Goal: Feedback & Contribution: Contribute content

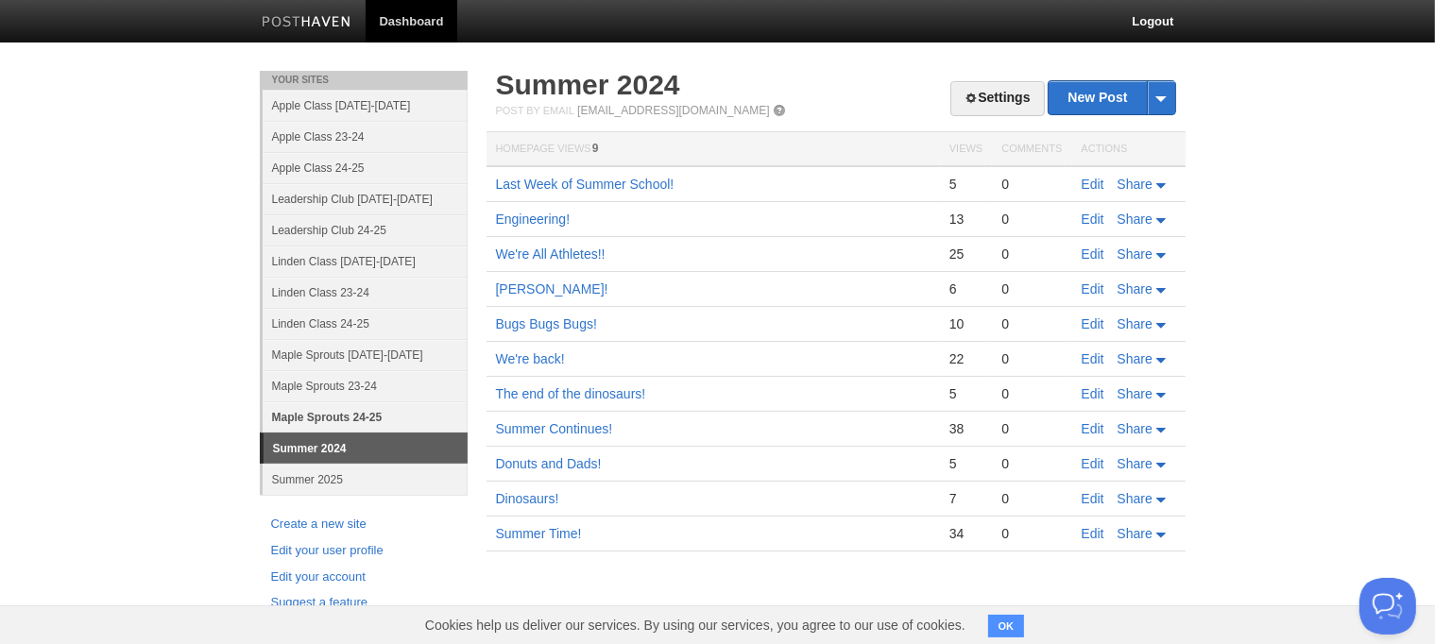
click at [371, 414] on link "Maple Sprouts 24-25" at bounding box center [365, 417] width 205 height 31
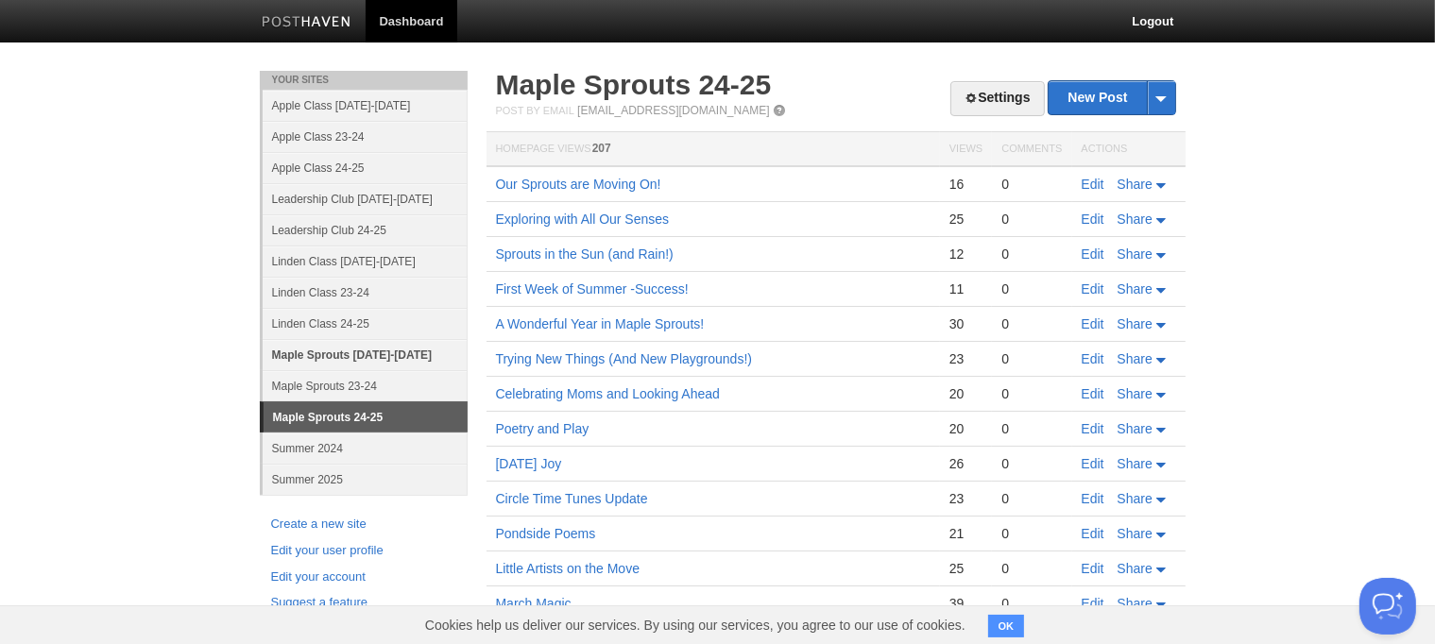
click at [388, 353] on link "Maple Sprouts [DATE]-[DATE]" at bounding box center [365, 354] width 205 height 31
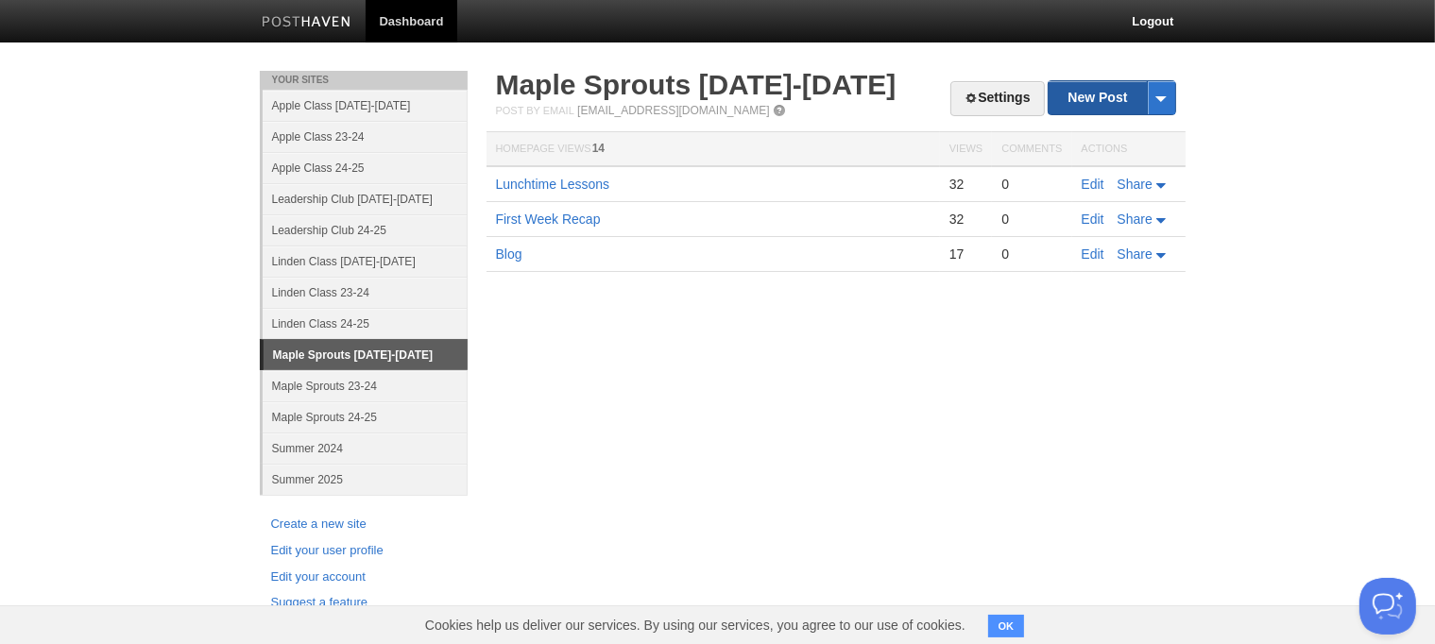
click at [1109, 98] on link "New Post" at bounding box center [1112, 97] width 126 height 33
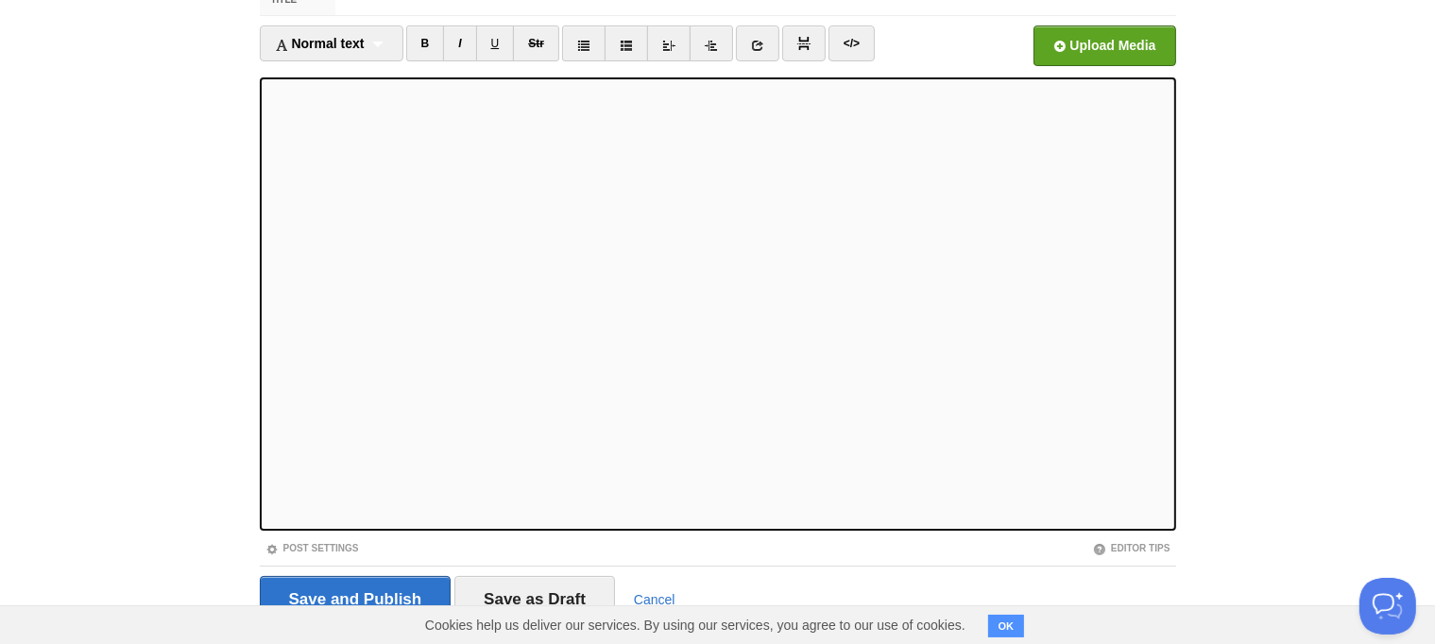
scroll to position [106, 0]
click at [419, 42] on link "B" at bounding box center [425, 43] width 39 height 36
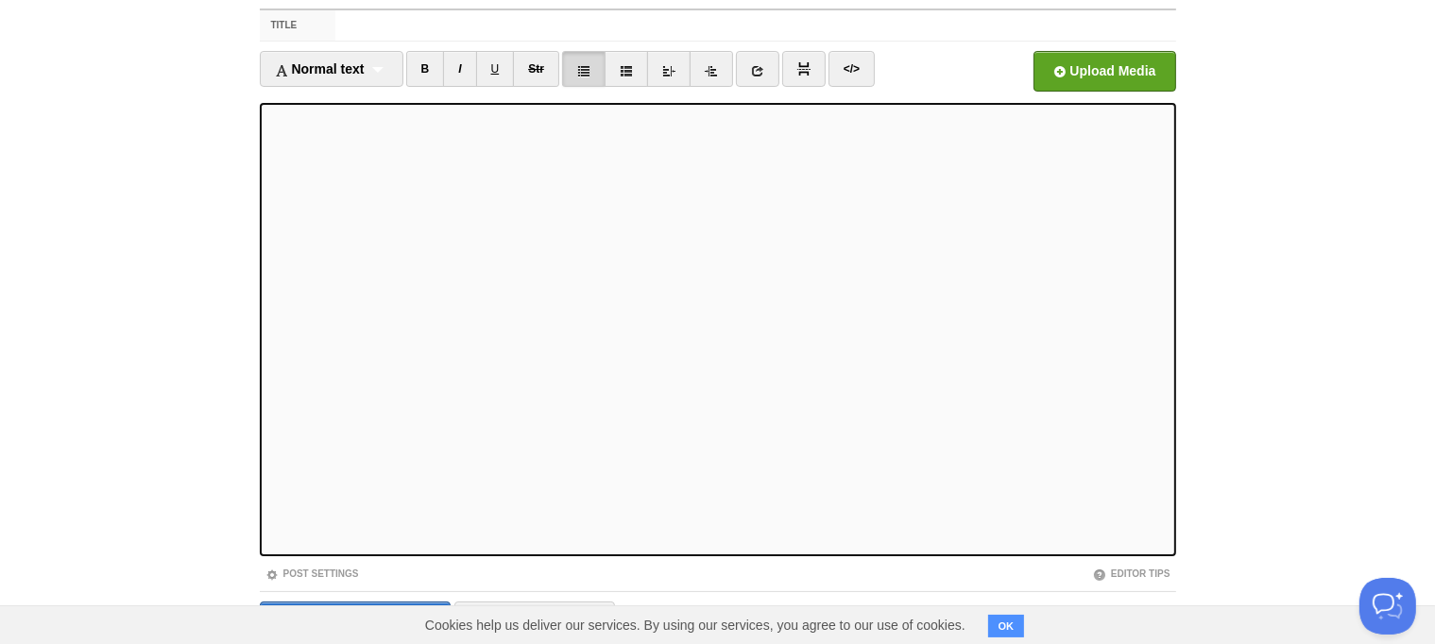
scroll to position [75, 0]
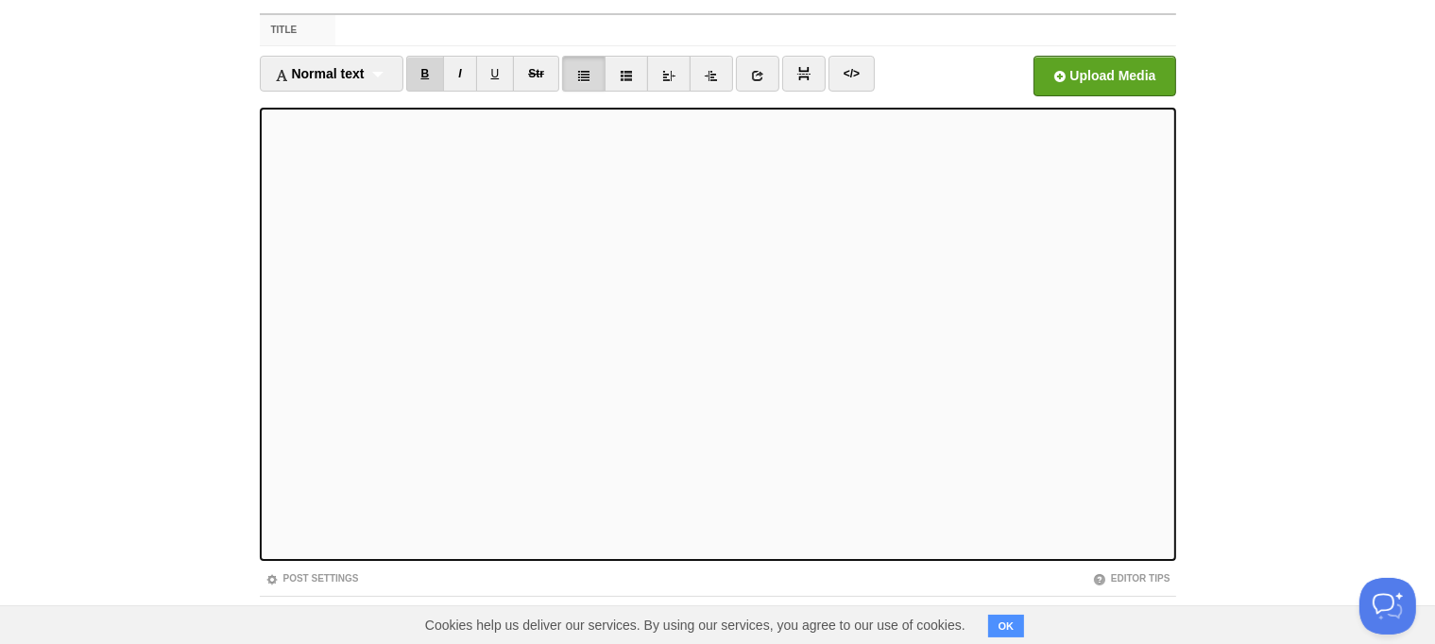
click at [431, 75] on link "B" at bounding box center [425, 74] width 39 height 36
click at [428, 84] on link "B" at bounding box center [425, 74] width 39 height 36
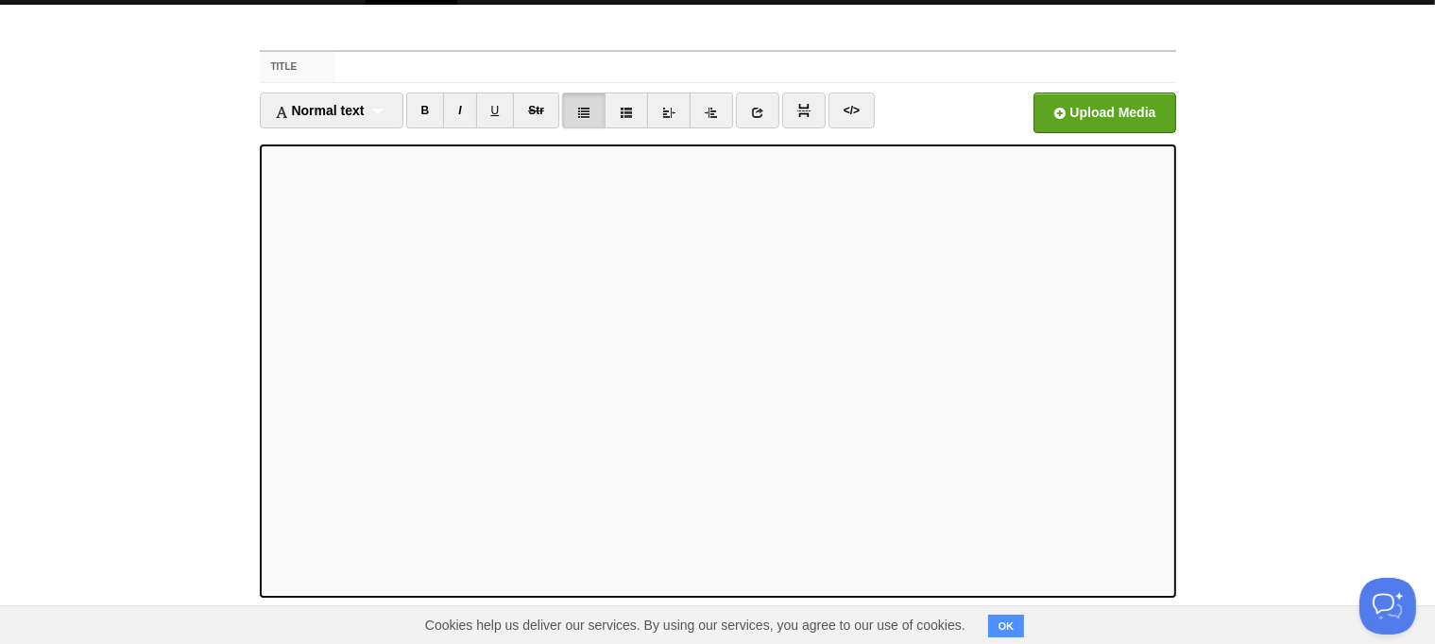
scroll to position [38, 0]
click at [755, 102] on link at bounding box center [757, 111] width 43 height 36
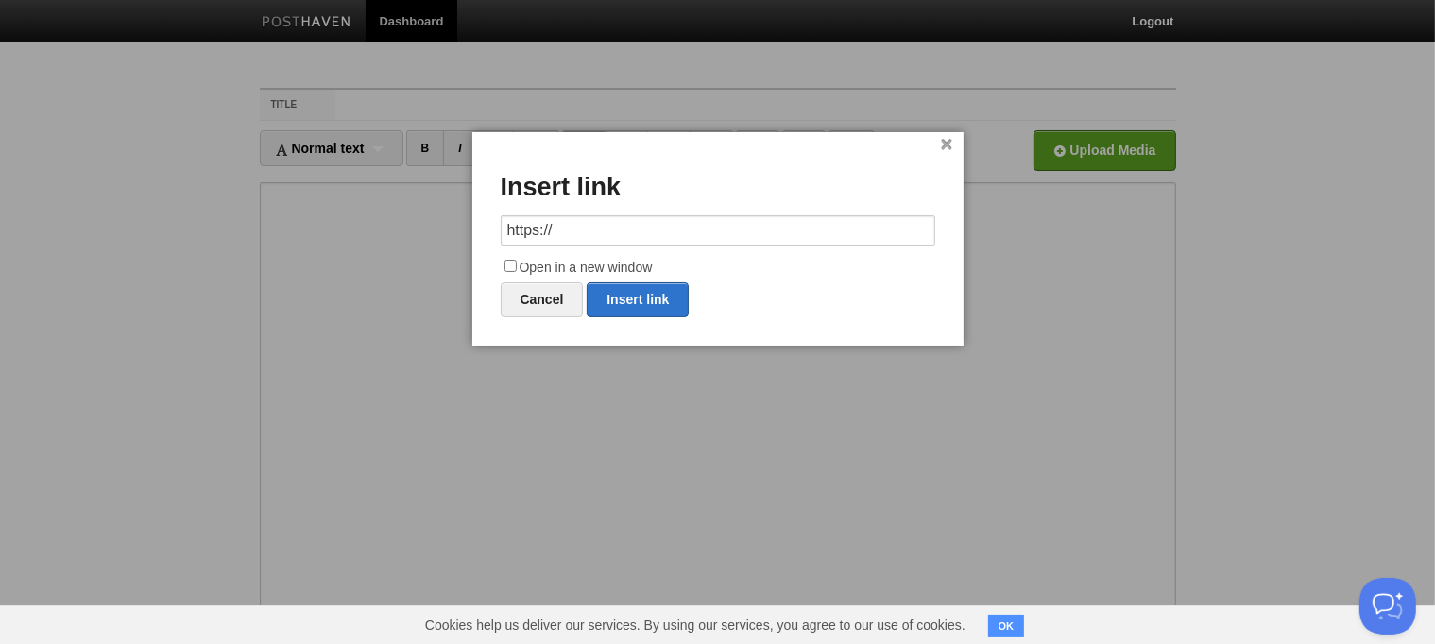
drag, startPoint x: 610, startPoint y: 224, endPoint x: 441, endPoint y: 236, distance: 169.6
click at [441, 236] on body "Dashboard Logout Your Sites Apple Class 2025-2026 Apple Class 23-24 Apple Class…" at bounding box center [717, 399] width 1435 height 799
type input "https://www.youtube.com/watch?v=xLuuY-54QAM&list=RDxLuuY-54QAM&start_radio=1"
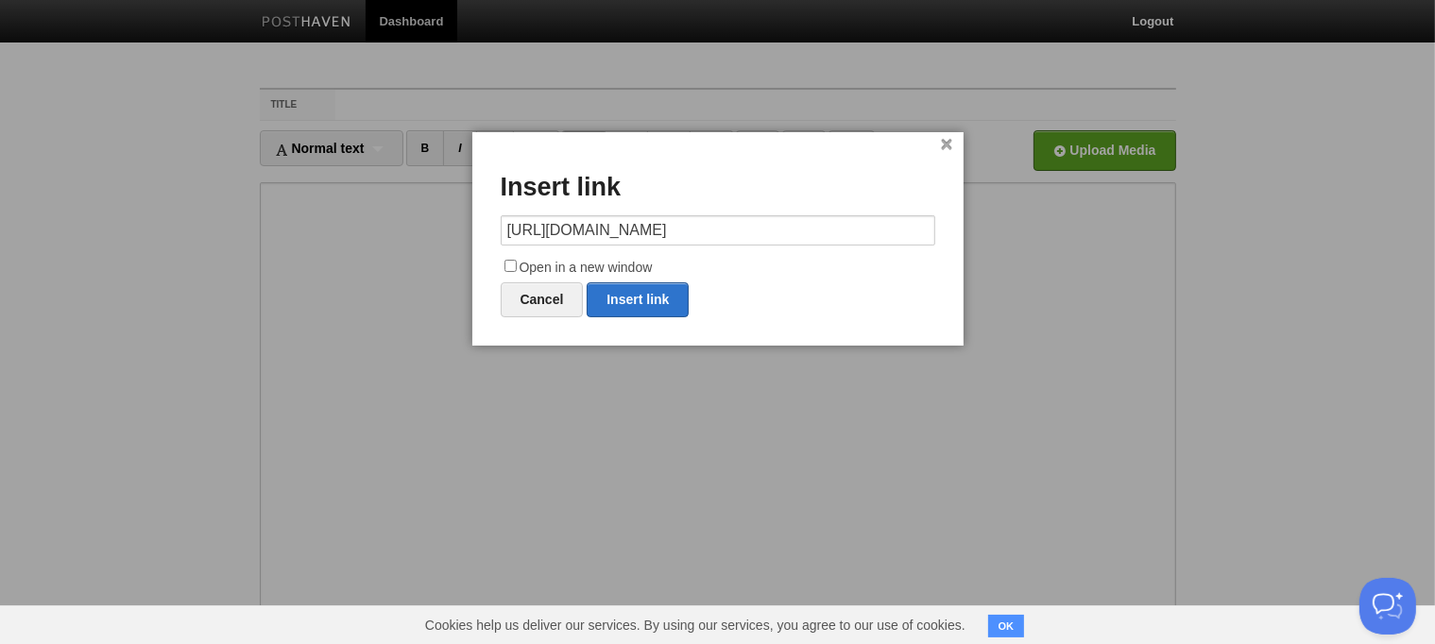
click at [506, 265] on input "Open in a new window" at bounding box center [511, 266] width 12 height 12
checkbox input "true"
click at [616, 304] on link "Insert link" at bounding box center [638, 300] width 102 height 35
type input "https://"
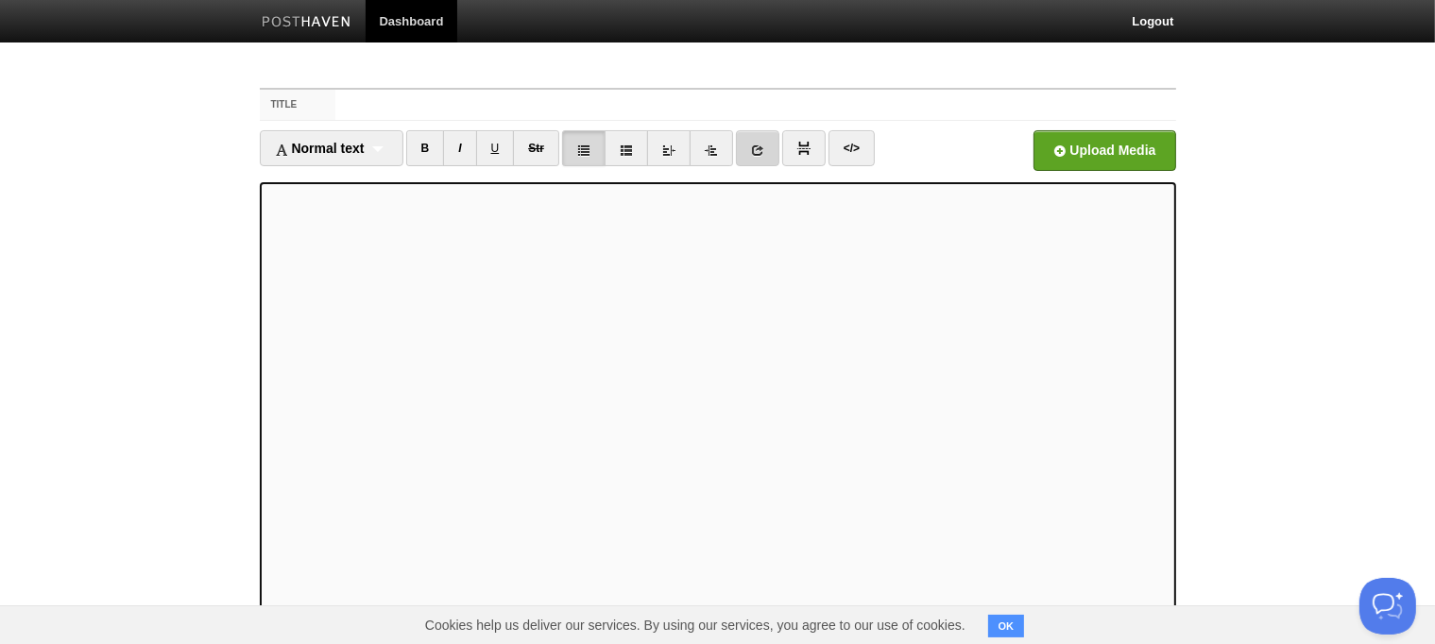
click at [766, 143] on link at bounding box center [757, 148] width 43 height 36
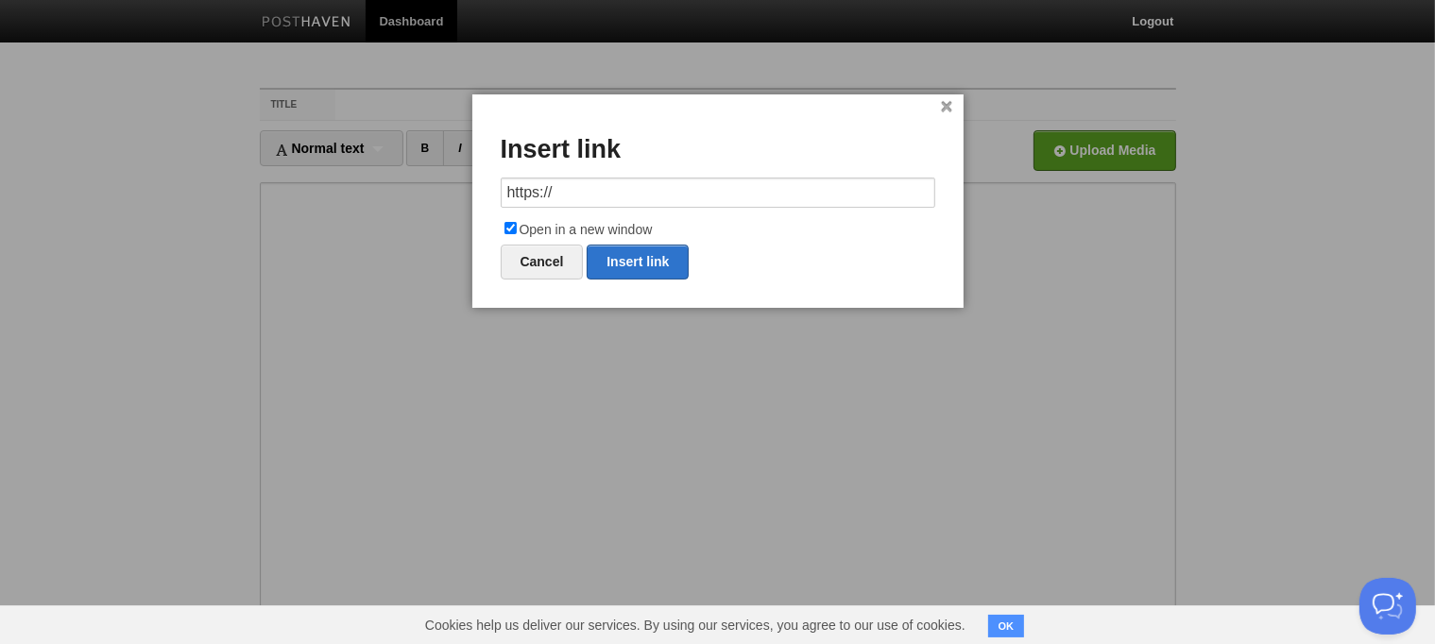
drag, startPoint x: 651, startPoint y: 197, endPoint x: 489, endPoint y: 200, distance: 162.6
click at [489, 200] on div "× Insert link https:// Open in a new window Cancel Insert link" at bounding box center [717, 201] width 491 height 214
type input "The best thing you can do is create a consistent drop-off routine that stays th…"
drag, startPoint x: 931, startPoint y: 198, endPoint x: 52, endPoint y: 269, distance: 881.6
click at [52, 269] on body "Dashboard Logout Your Sites Apple Class 2025-2026 Apple Class 23-24 Apple Class…" at bounding box center [717, 399] width 1435 height 799
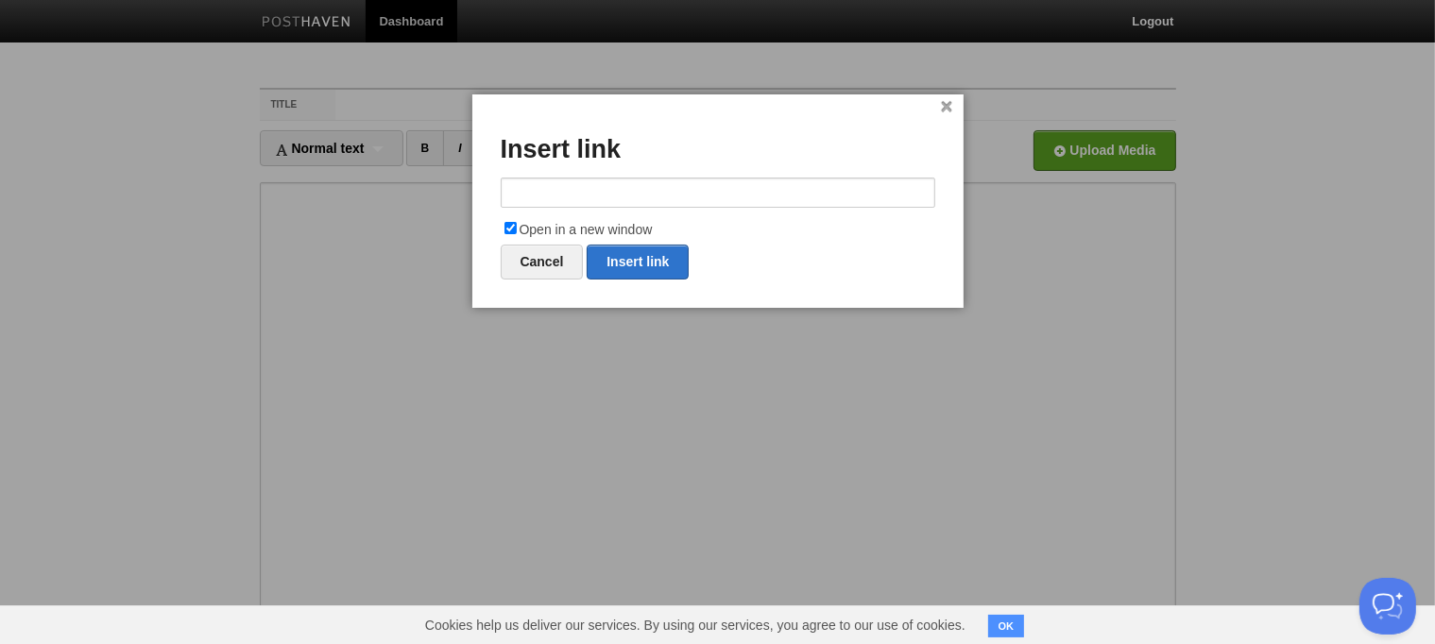
click at [941, 106] on link "×" at bounding box center [947, 107] width 12 height 10
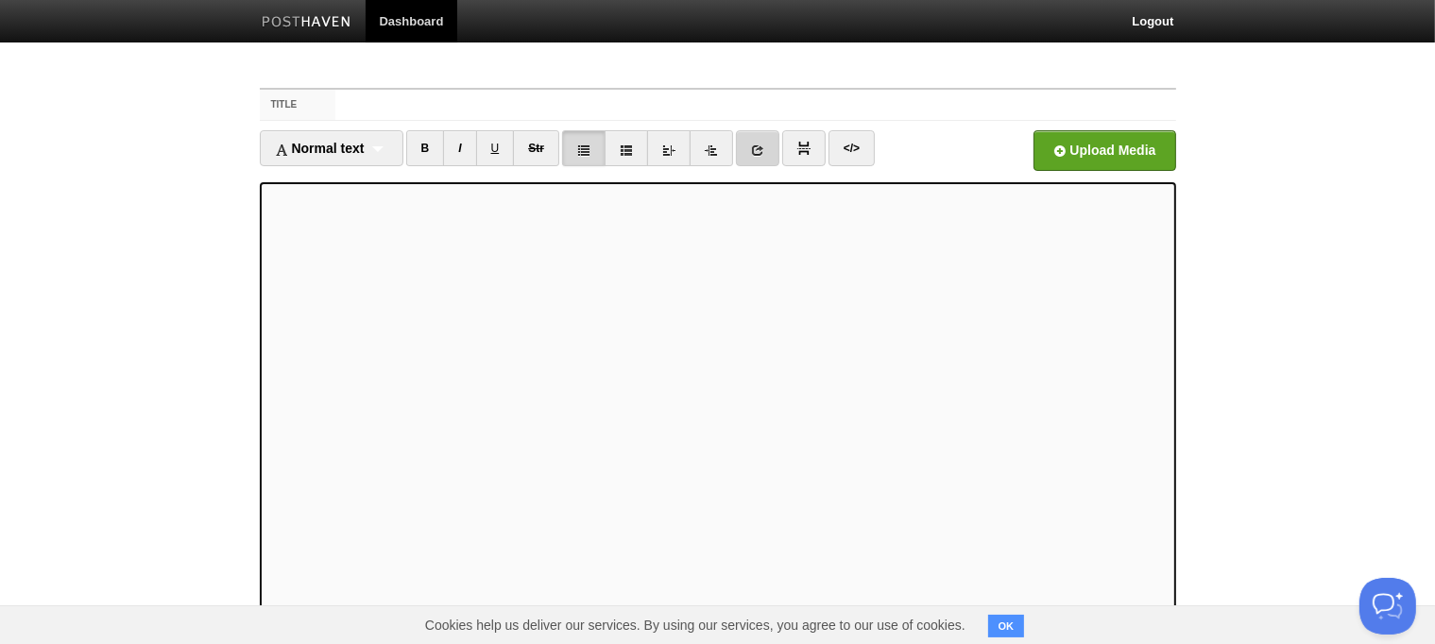
click at [763, 156] on link at bounding box center [757, 148] width 43 height 36
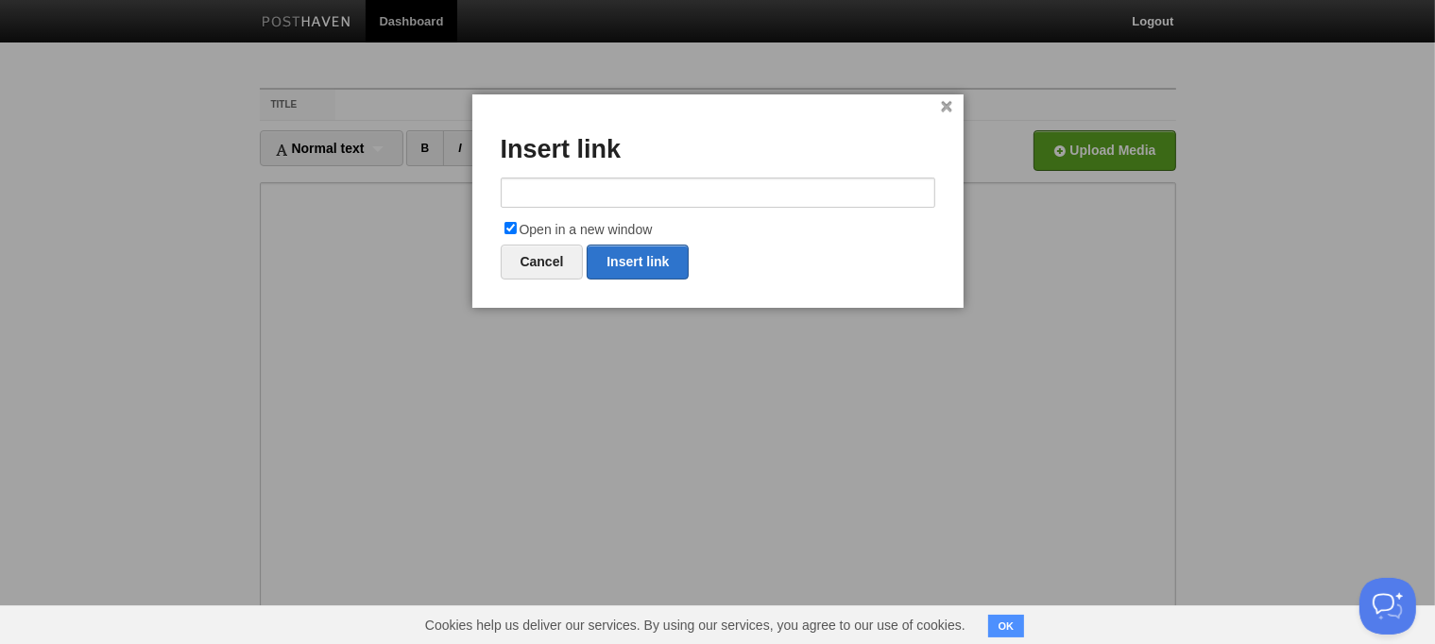
click at [552, 193] on input "text" at bounding box center [718, 193] width 435 height 30
click at [624, 264] on link "Insert link" at bounding box center [638, 262] width 102 height 35
type input "https://"
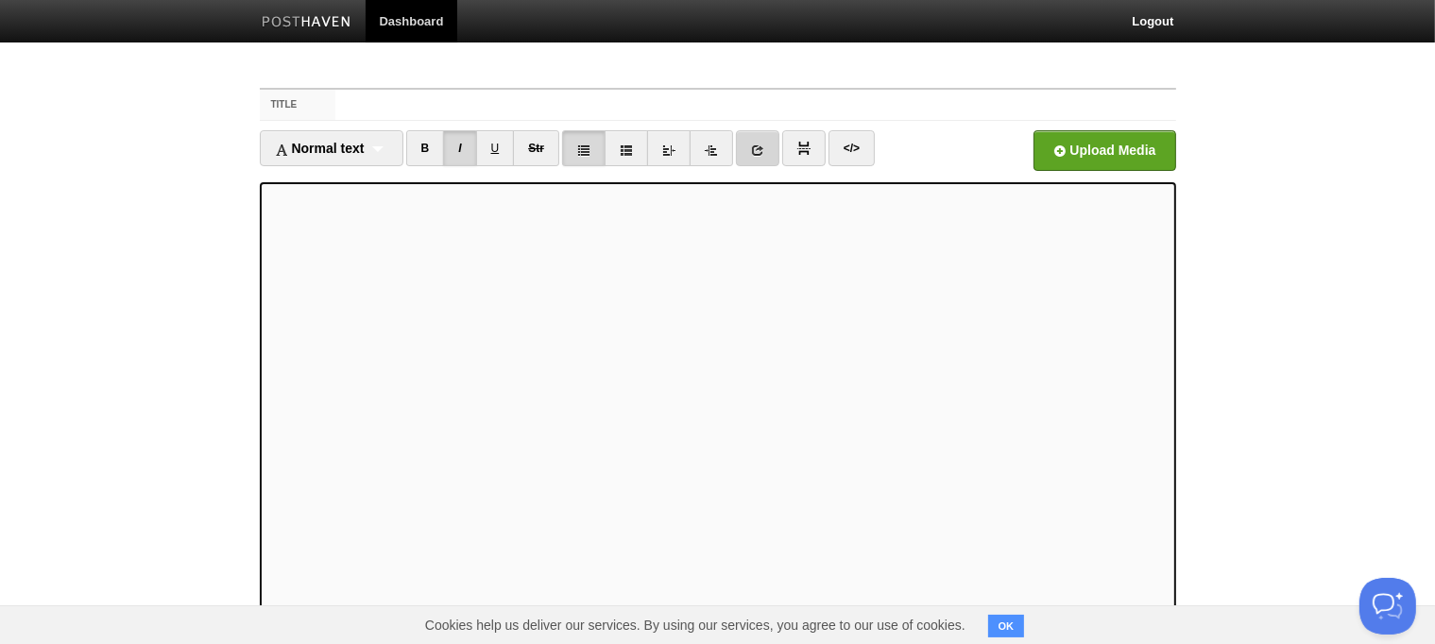
click at [752, 139] on link at bounding box center [757, 148] width 43 height 36
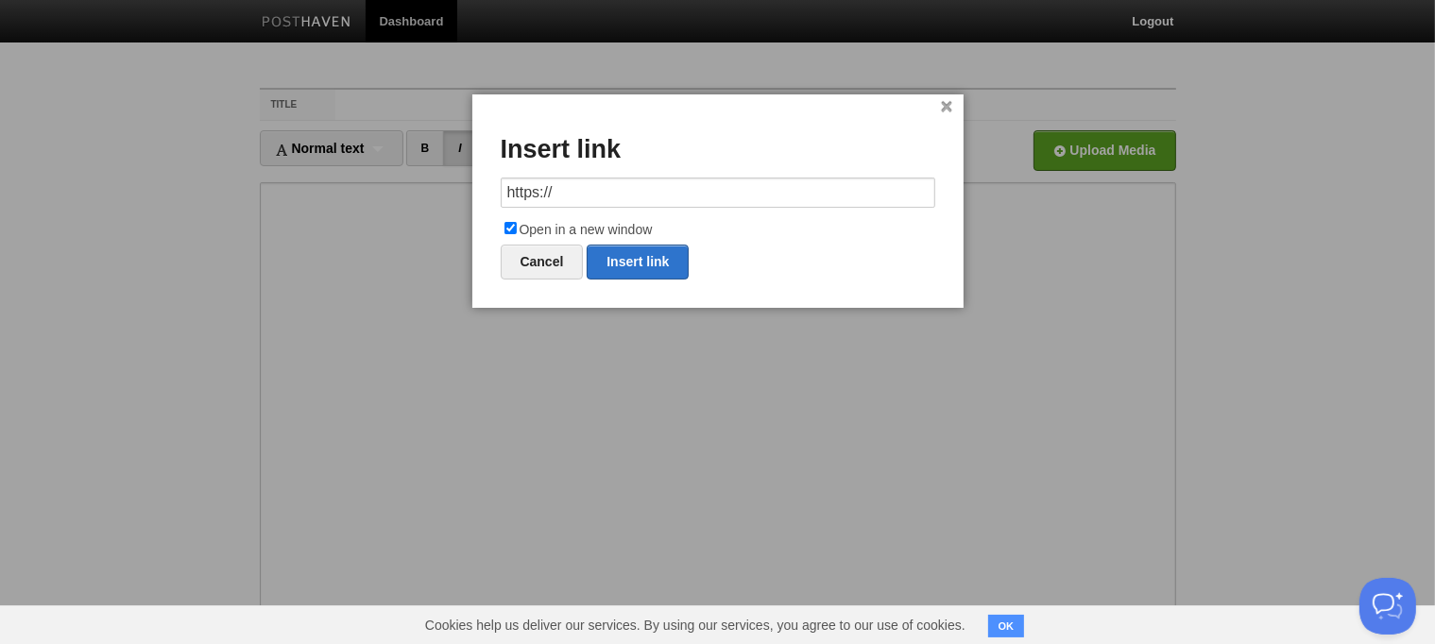
drag, startPoint x: 588, startPoint y: 194, endPoint x: 461, endPoint y: 206, distance: 127.2
click at [461, 206] on body "Dashboard Logout Your Sites Apple Class 2025-2026 Apple Class 23-24 Apple Class…" at bounding box center [717, 399] width 1435 height 799
click at [629, 258] on link "Insert link" at bounding box center [638, 262] width 102 height 35
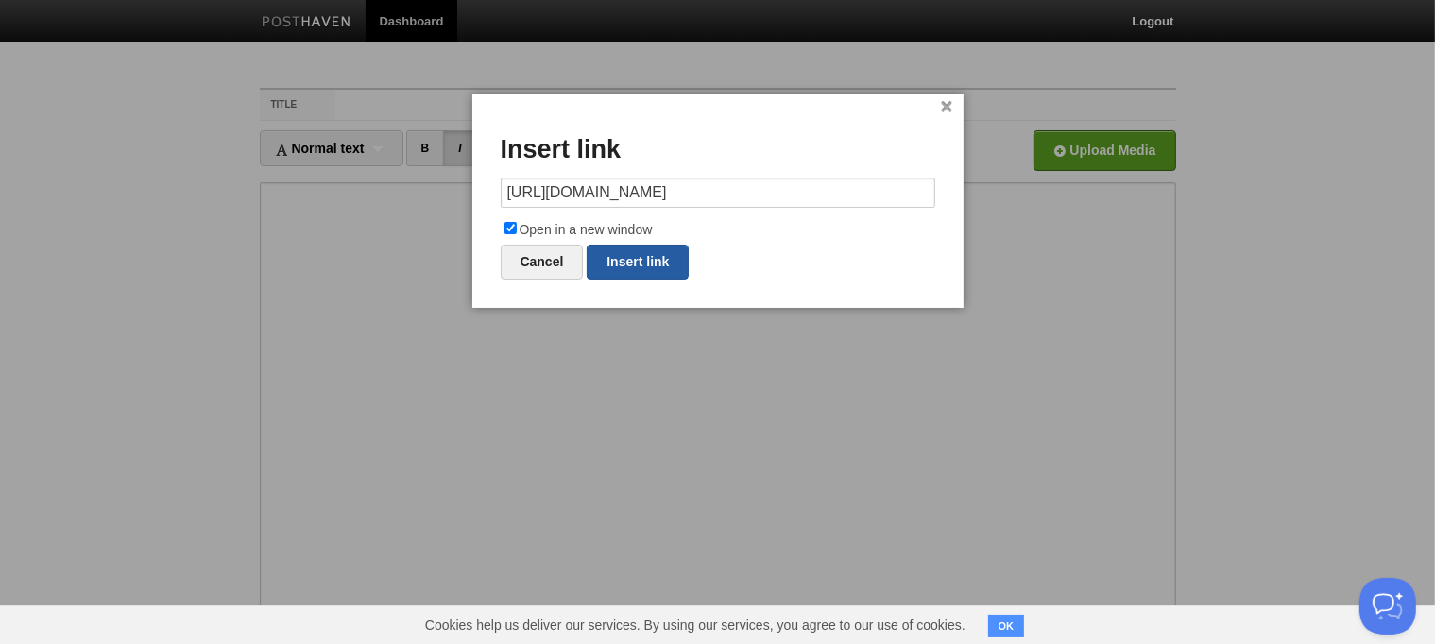
type input "https://"
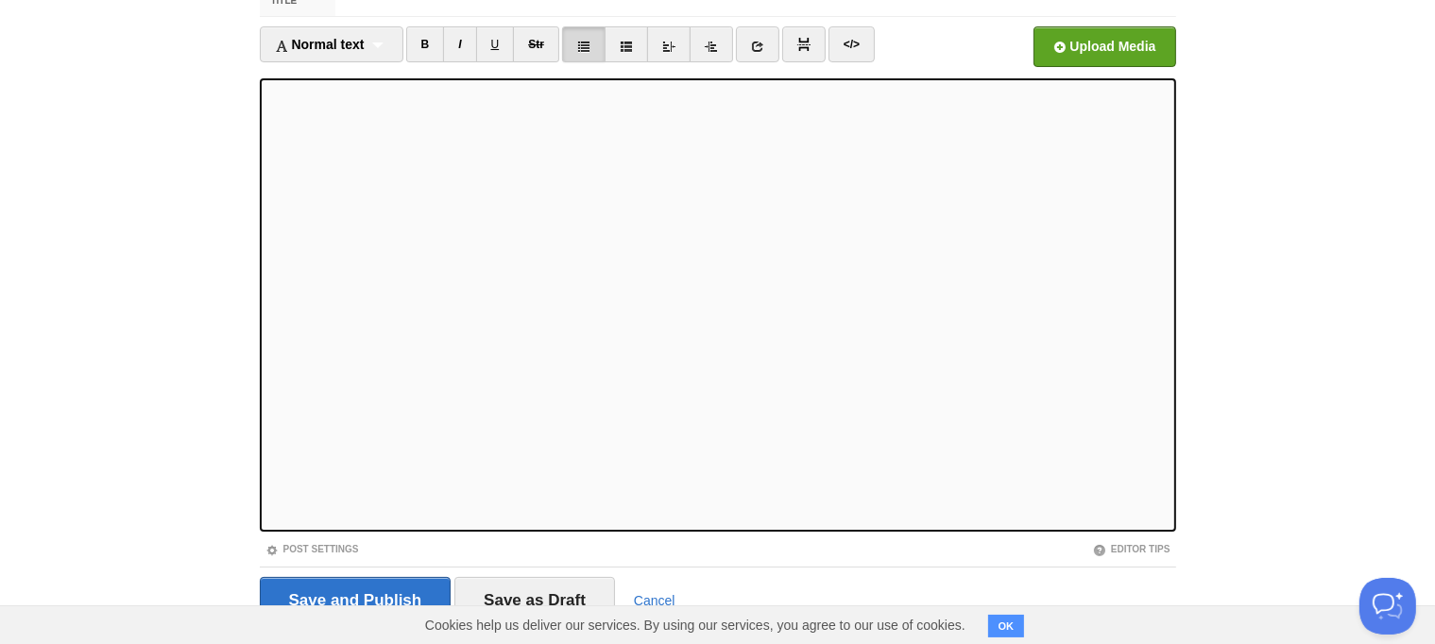
scroll to position [153, 0]
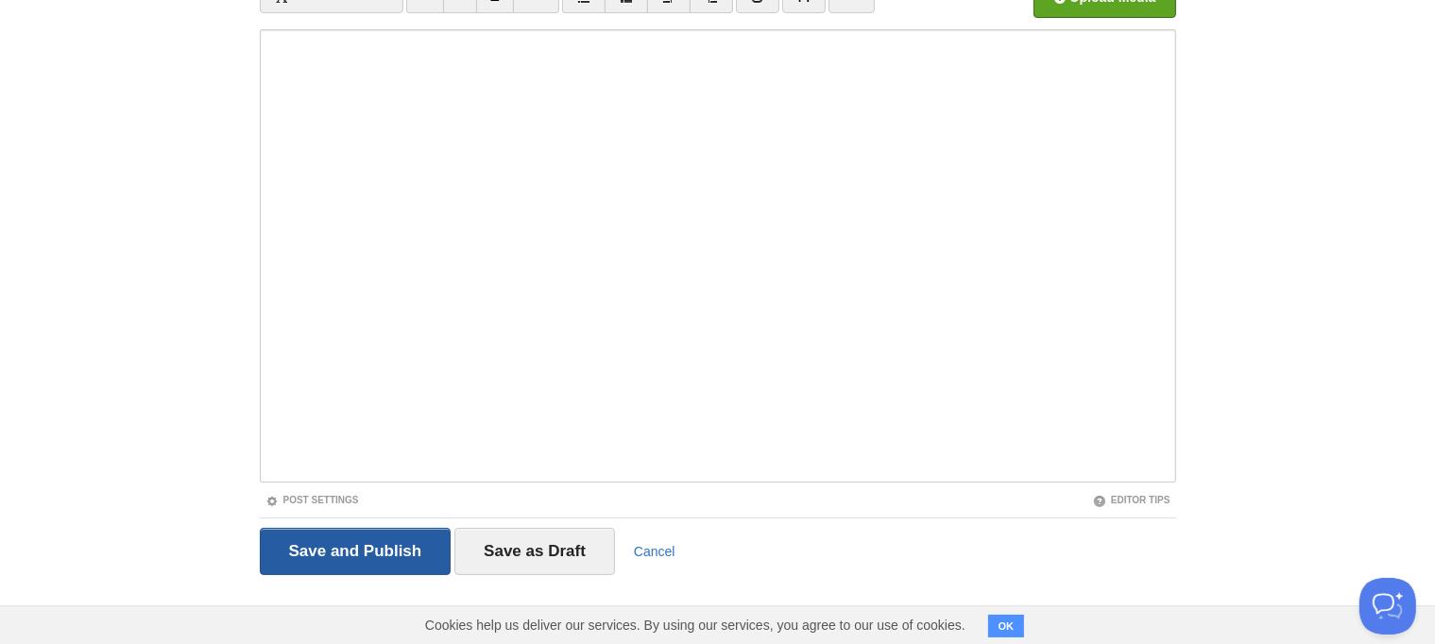
click at [370, 540] on input "Save and Publish" at bounding box center [356, 551] width 192 height 47
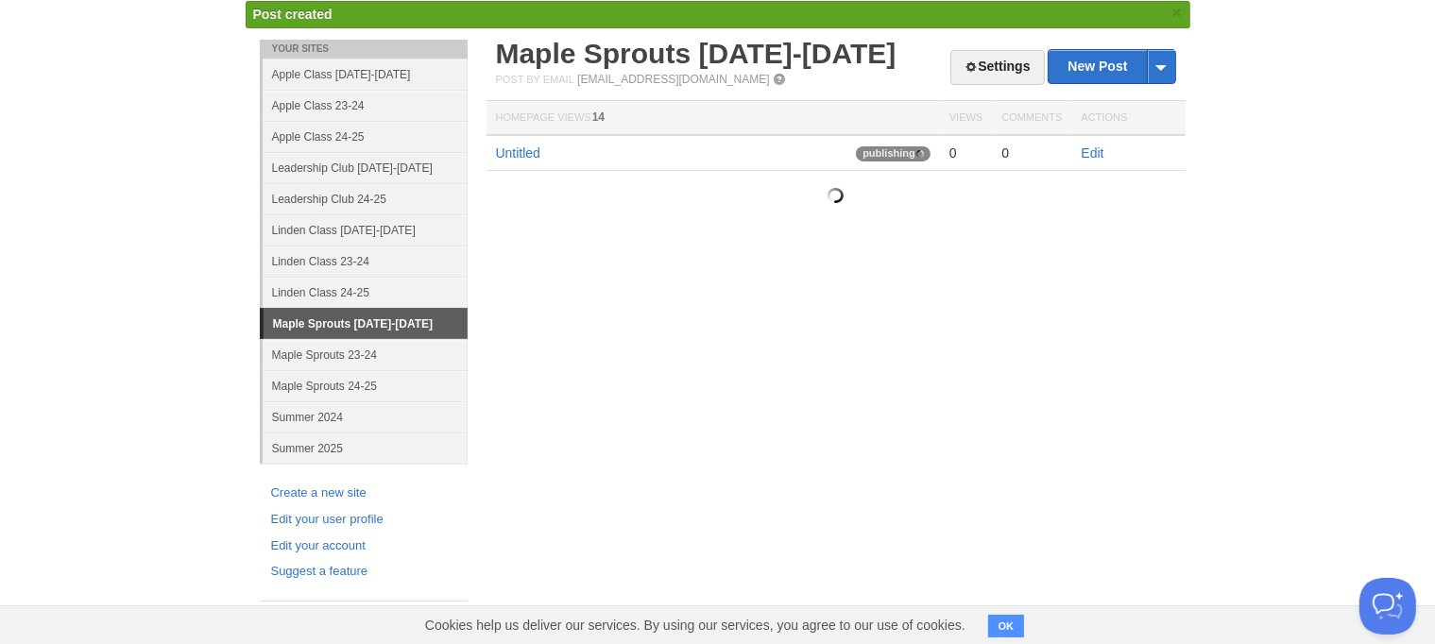
scroll to position [67, 0]
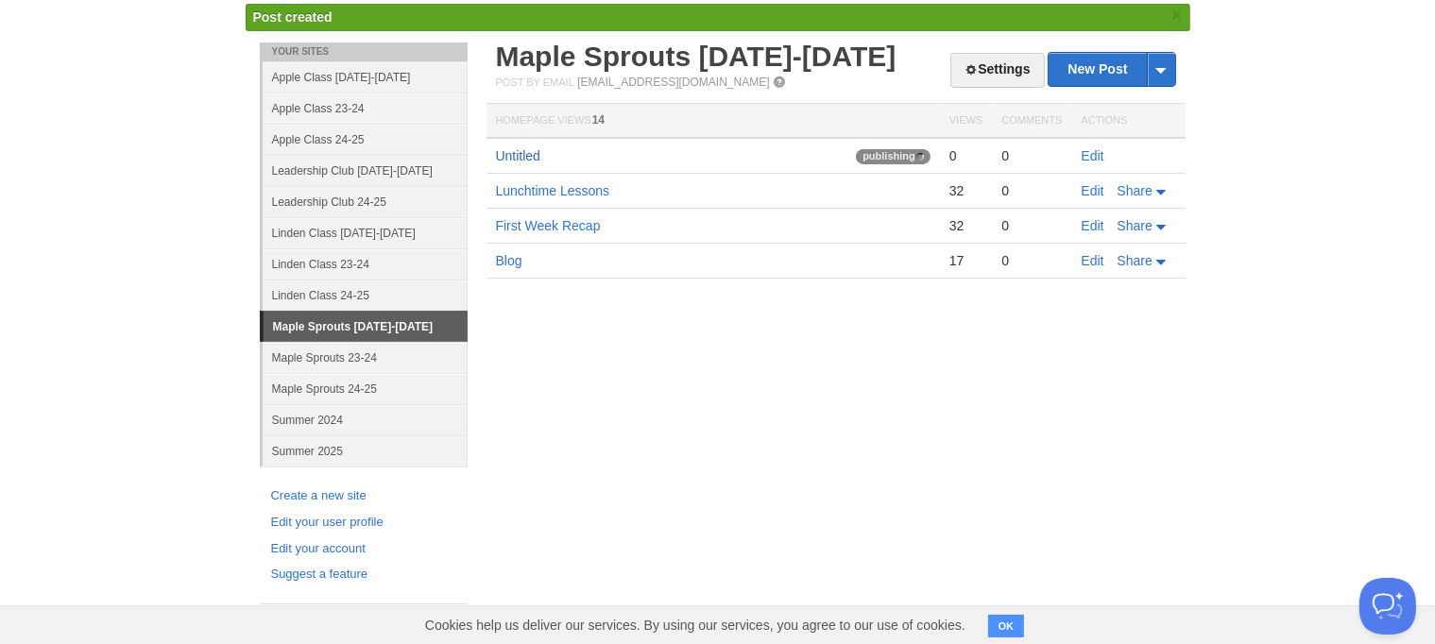
click at [533, 152] on link "Untitled" at bounding box center [518, 155] width 44 height 15
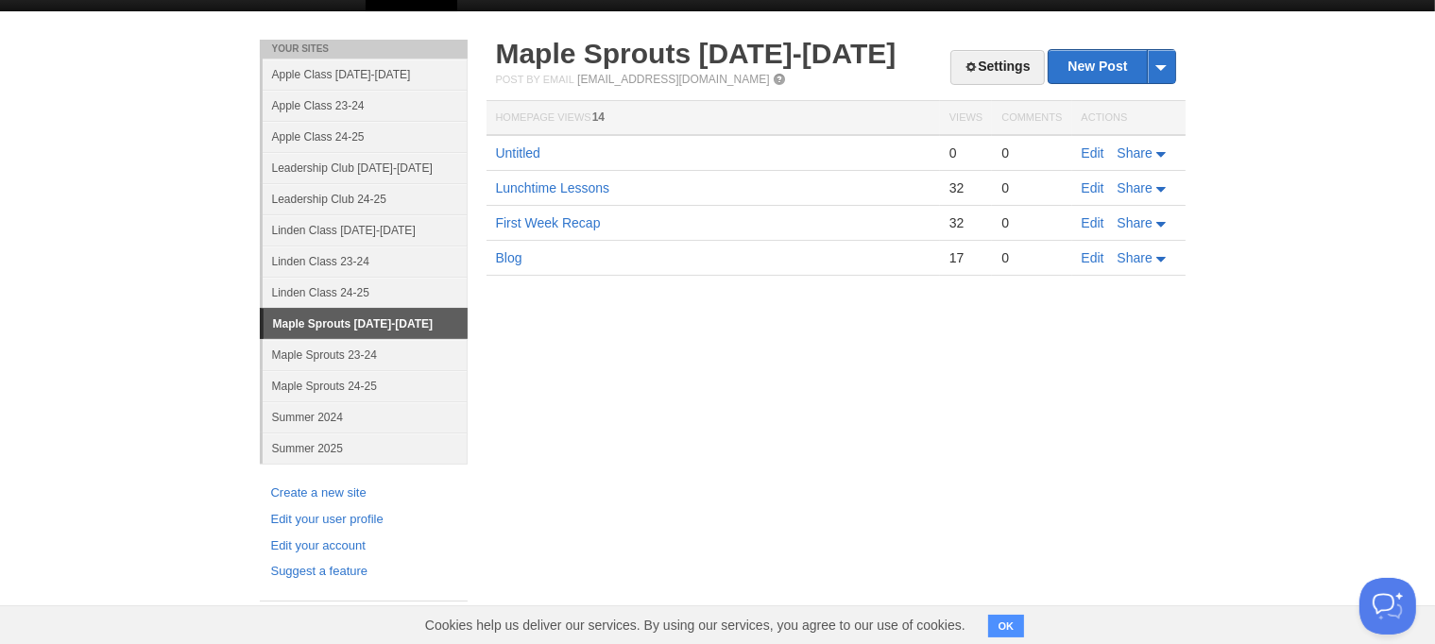
scroll to position [28, 0]
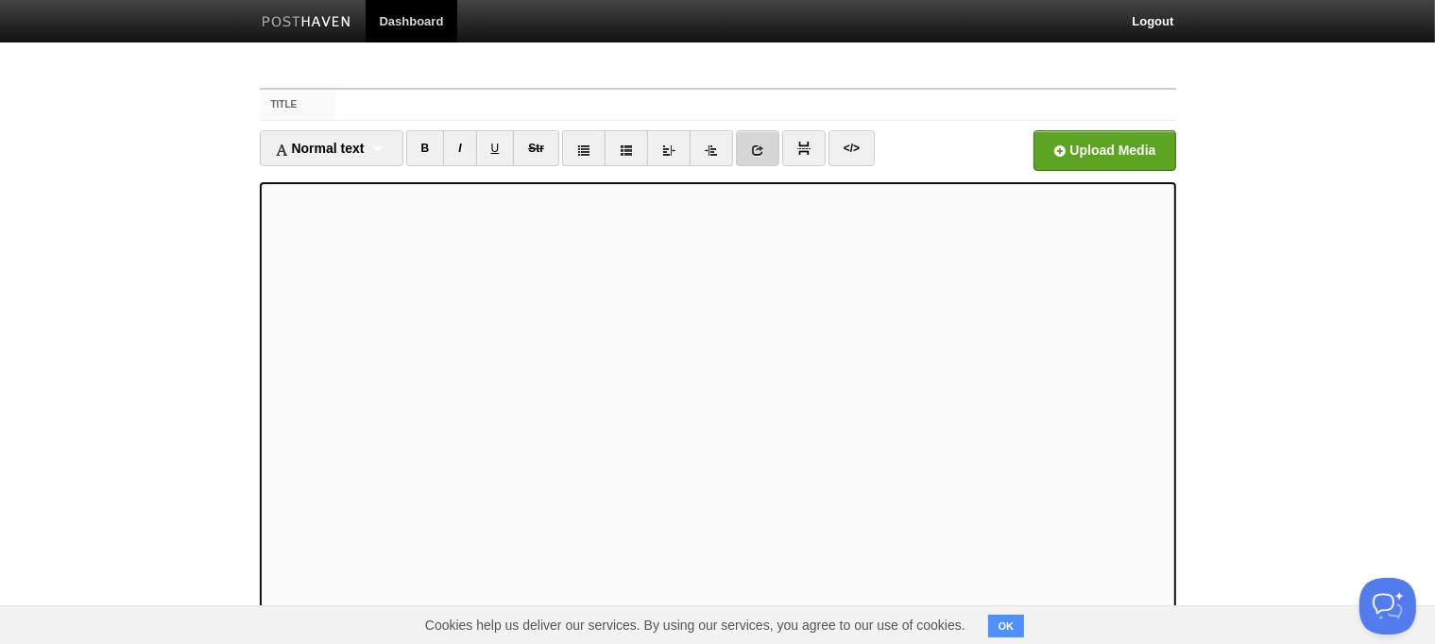
click at [751, 141] on link at bounding box center [757, 148] width 43 height 36
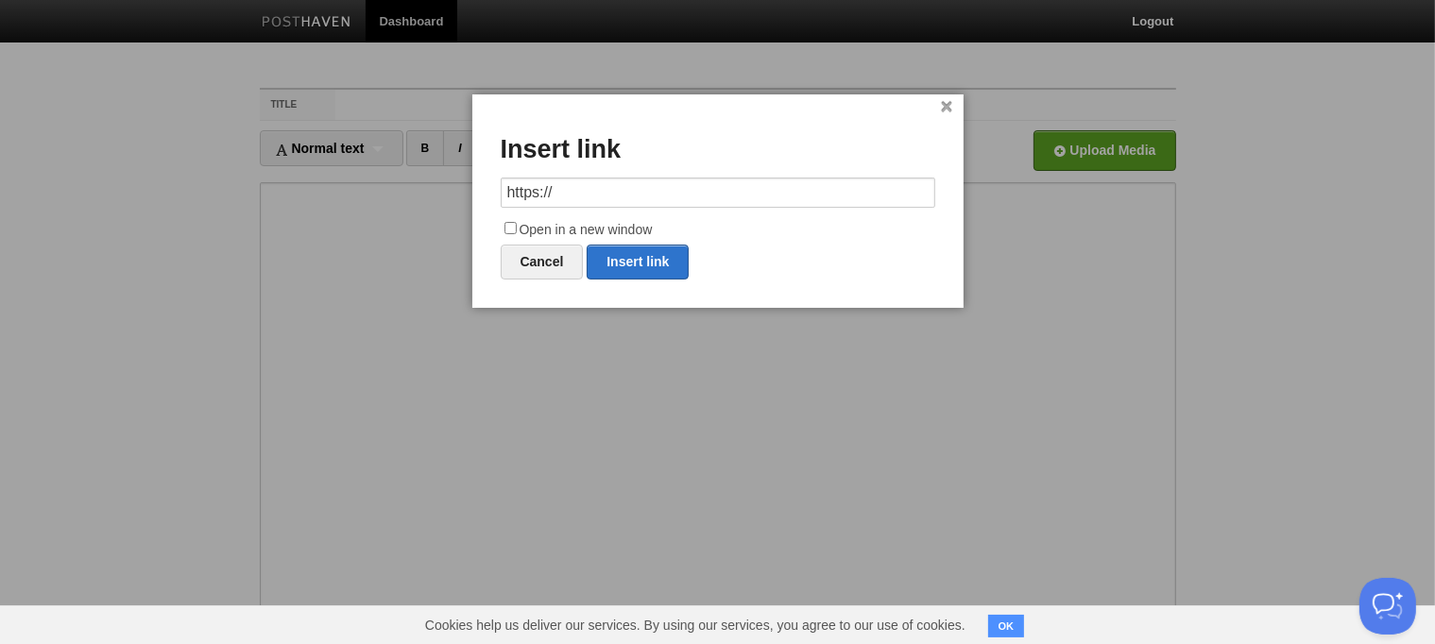
drag, startPoint x: 580, startPoint y: 191, endPoint x: 484, endPoint y: 205, distance: 97.4
click at [484, 205] on div "× Insert link https:// Open in a new window Cancel Insert link" at bounding box center [717, 201] width 491 height 214
type input "[URL][DOMAIN_NAME]"
click at [511, 224] on input "Open in a new window" at bounding box center [511, 228] width 12 height 12
checkbox input "true"
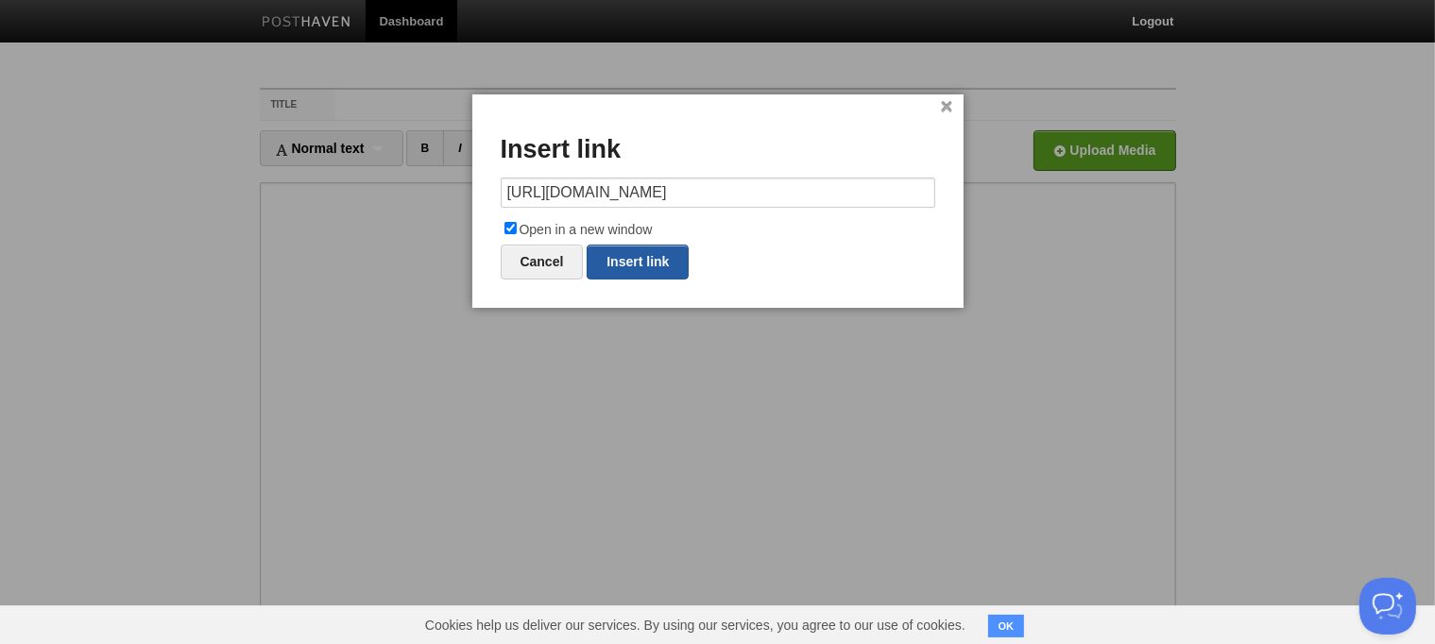
click at [663, 254] on link "Insert link" at bounding box center [638, 262] width 102 height 35
type input "https://"
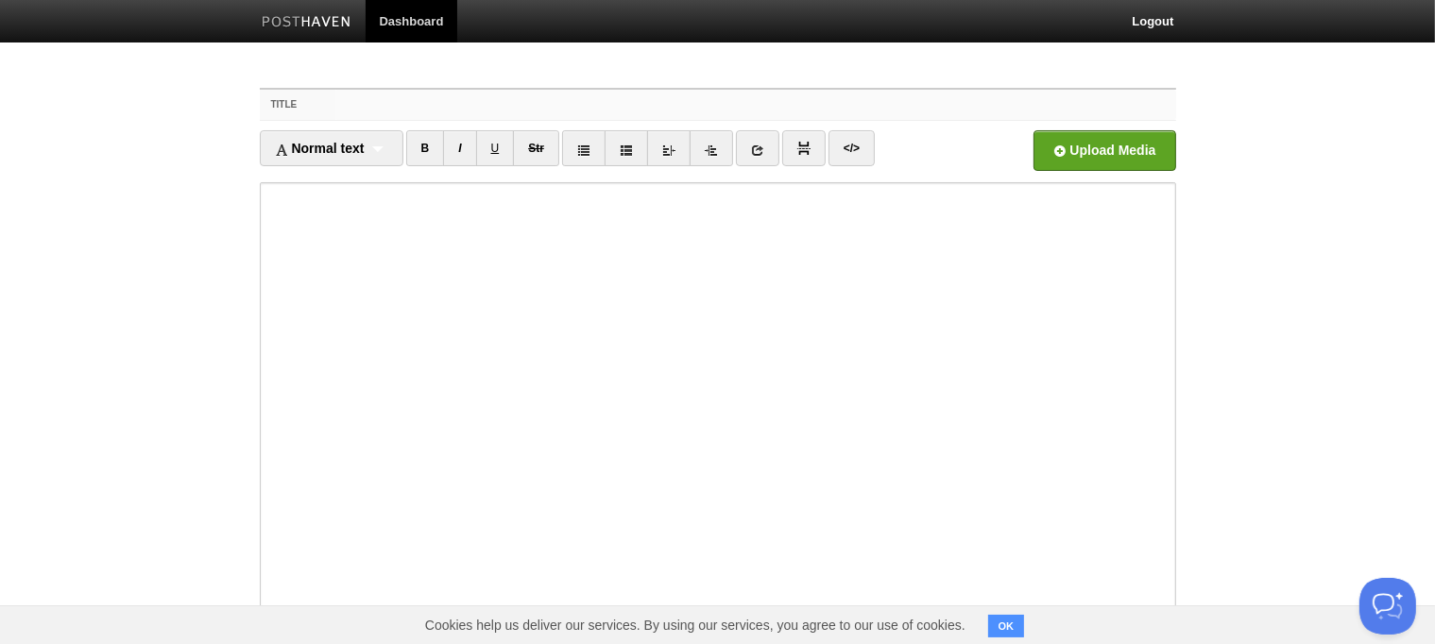
click at [369, 107] on input "Title" at bounding box center [755, 105] width 840 height 30
type input "S"
drag, startPoint x: 443, startPoint y: 98, endPoint x: 312, endPoint y: 85, distance: 132.0
click at [312, 85] on div "Title Helping Normal text Normal text Heading 1 Heading 2 Heading 3 B I U Str <…" at bounding box center [718, 435] width 945 height 729
type input "Making Goodbyes Special"
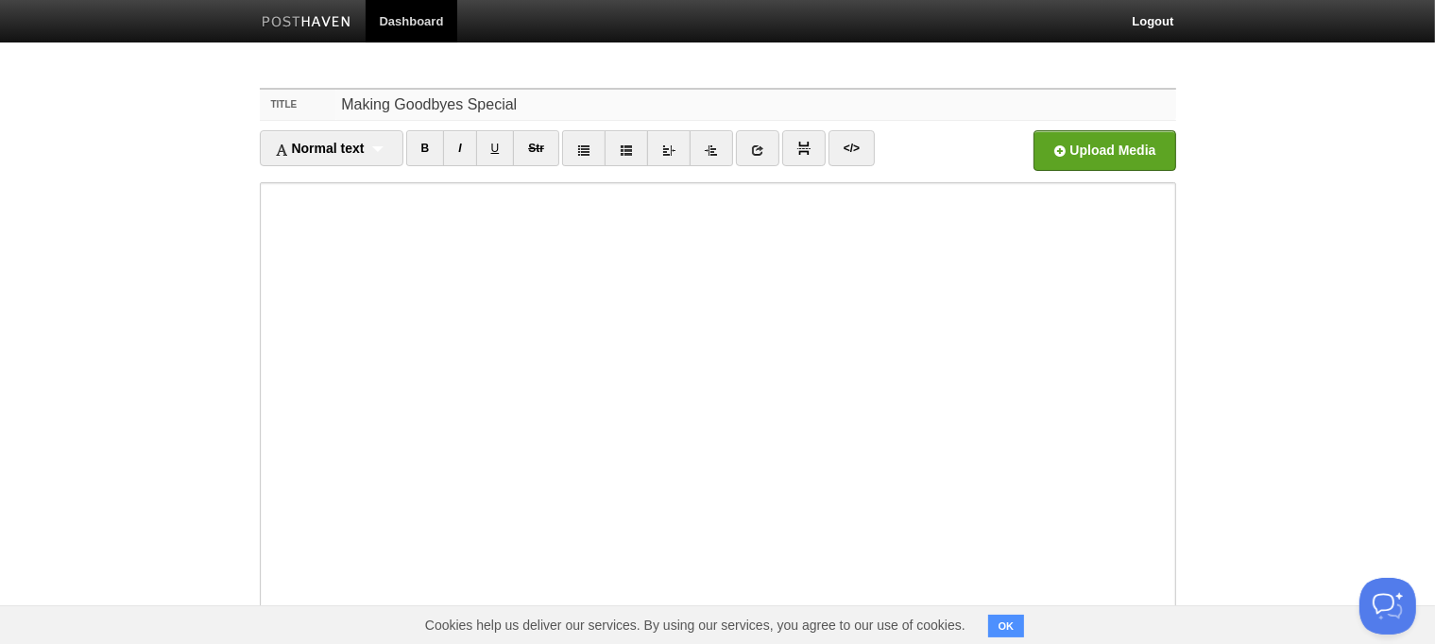
drag, startPoint x: 550, startPoint y: 100, endPoint x: 317, endPoint y: 91, distance: 233.6
click at [317, 91] on div "Title Making Goodbyes Special" at bounding box center [718, 105] width 917 height 31
drag, startPoint x: 440, startPoint y: 107, endPoint x: 288, endPoint y: 83, distance: 154.0
click at [288, 83] on div "Title Goodbyes Normal text Normal text Heading 1 Heading 2 Heading 3 B I U Str …" at bounding box center [718, 435] width 945 height 729
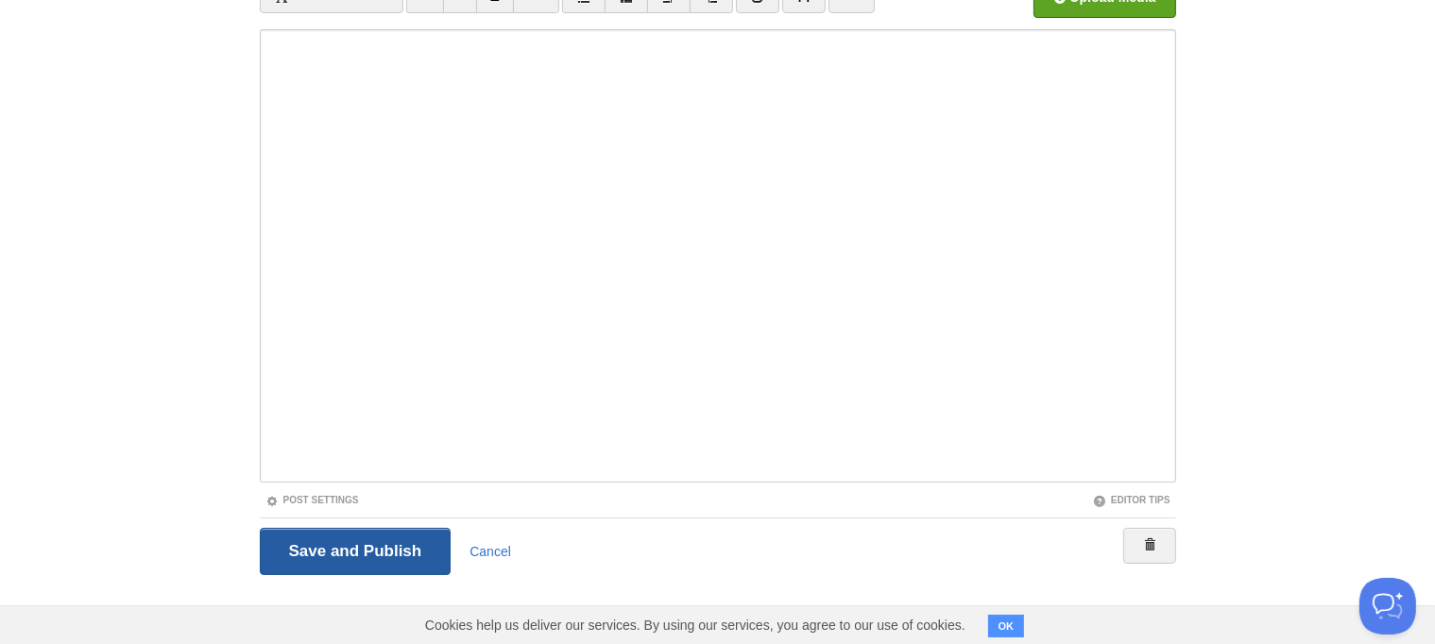
type input "Morning Rituals"
click at [370, 557] on input "Save and Publish" at bounding box center [356, 551] width 192 height 47
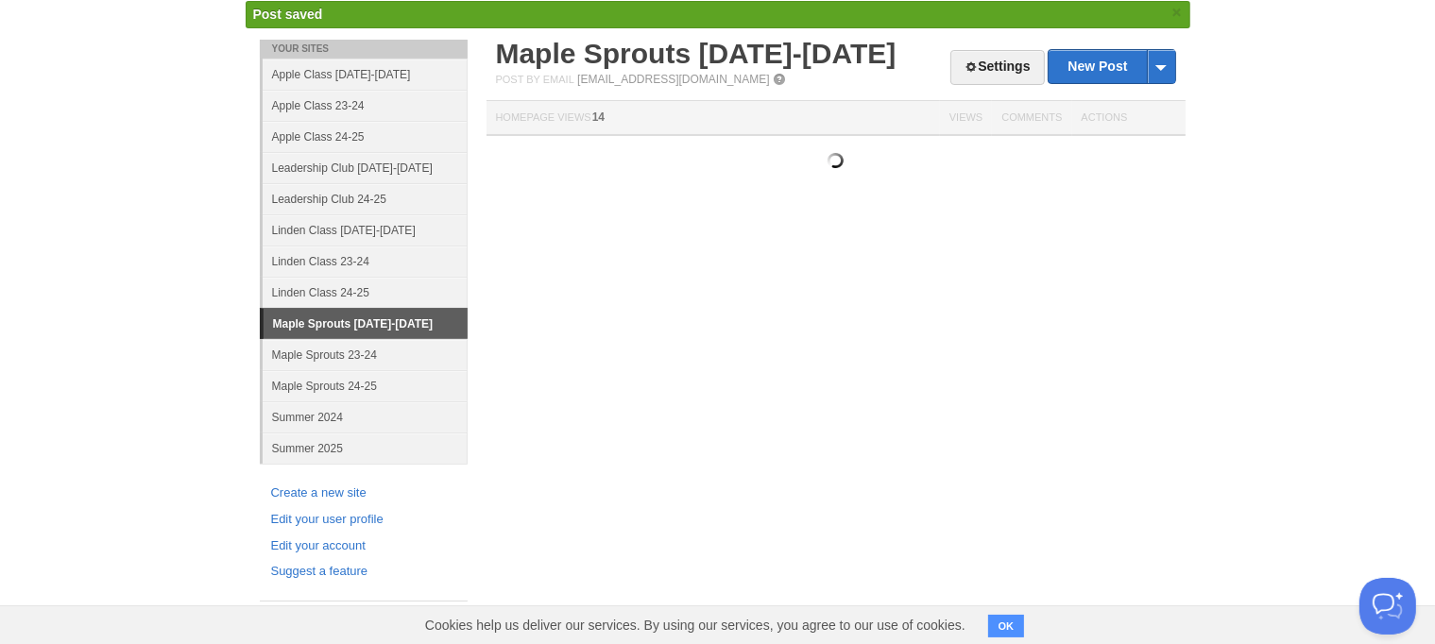
scroll to position [67, 0]
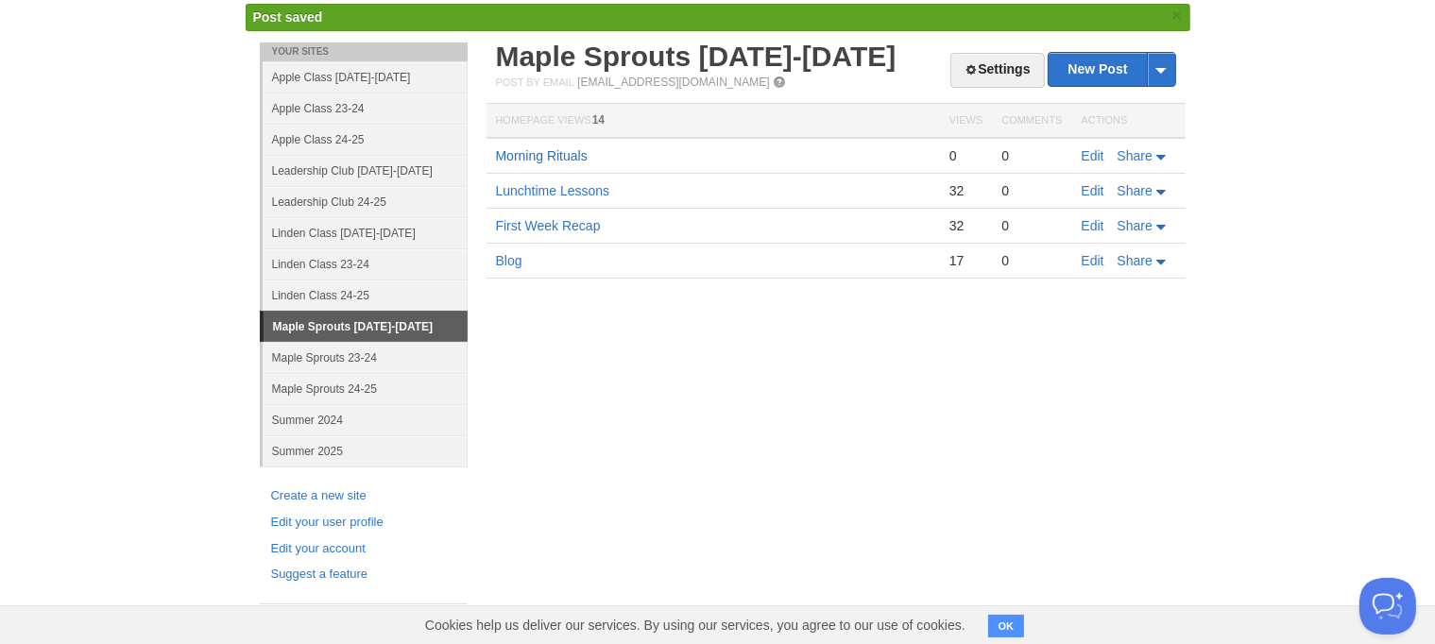
click at [557, 154] on link "Morning Rituals" at bounding box center [542, 155] width 92 height 15
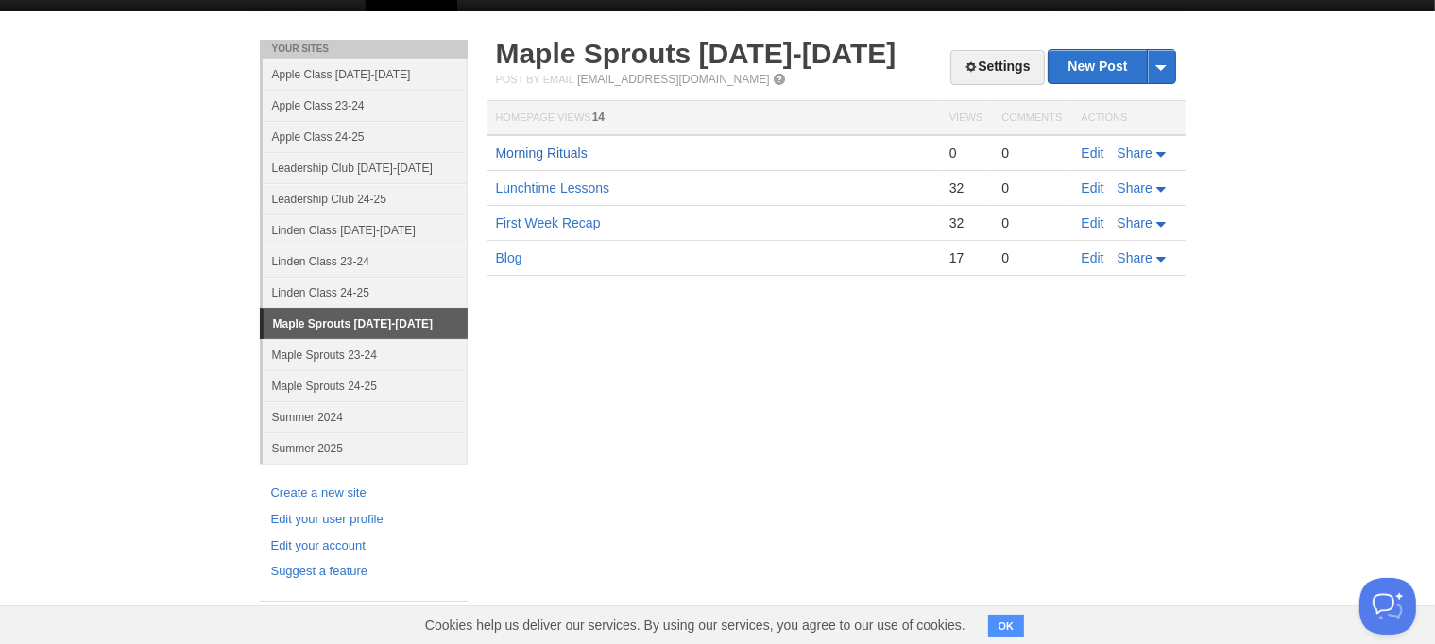
scroll to position [28, 0]
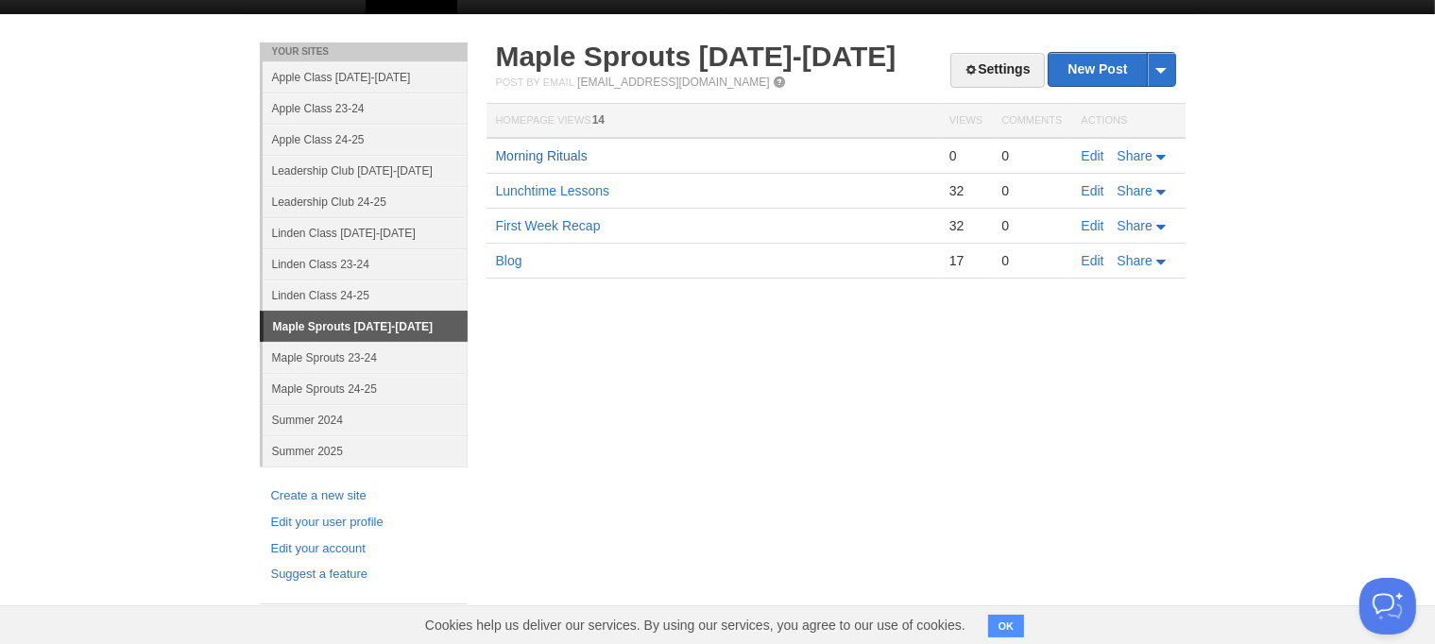
click at [557, 155] on link "Morning Rituals" at bounding box center [542, 155] width 92 height 15
click at [525, 163] on td "Morning Rituals" at bounding box center [714, 156] width 454 height 36
click at [521, 151] on link "Morning Rituals" at bounding box center [542, 155] width 92 height 15
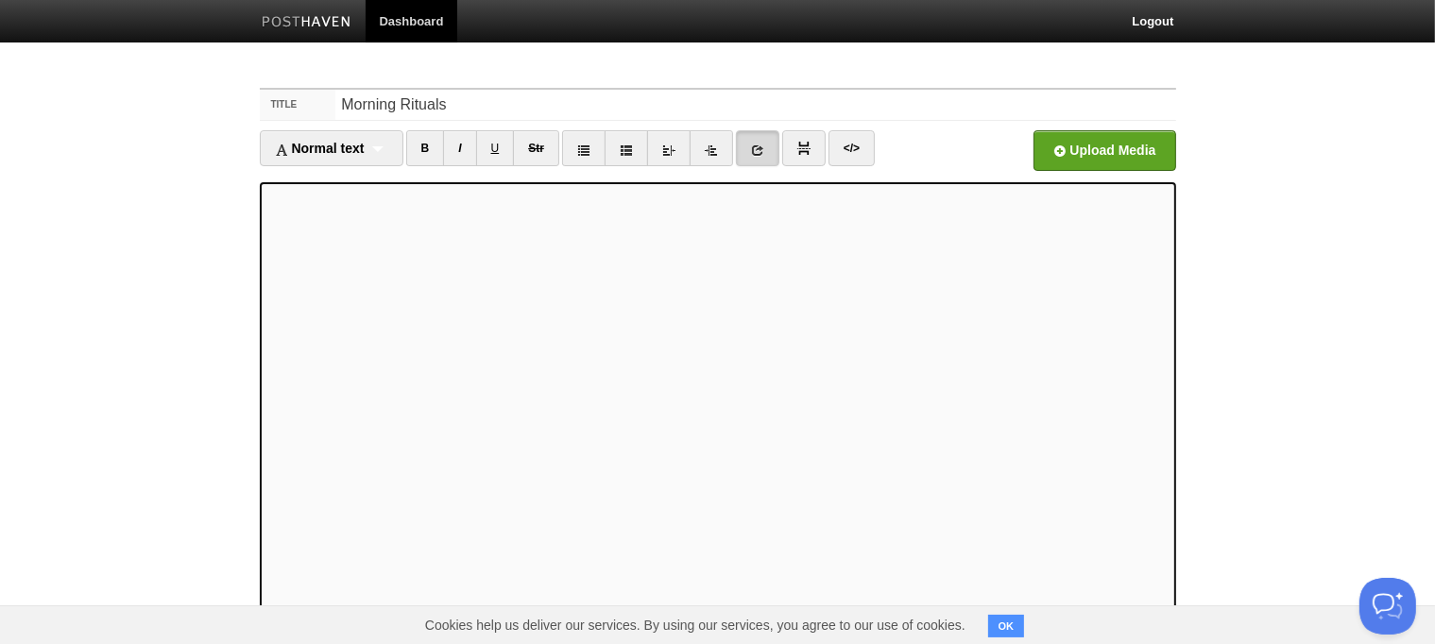
click at [761, 152] on icon at bounding box center [757, 150] width 13 height 13
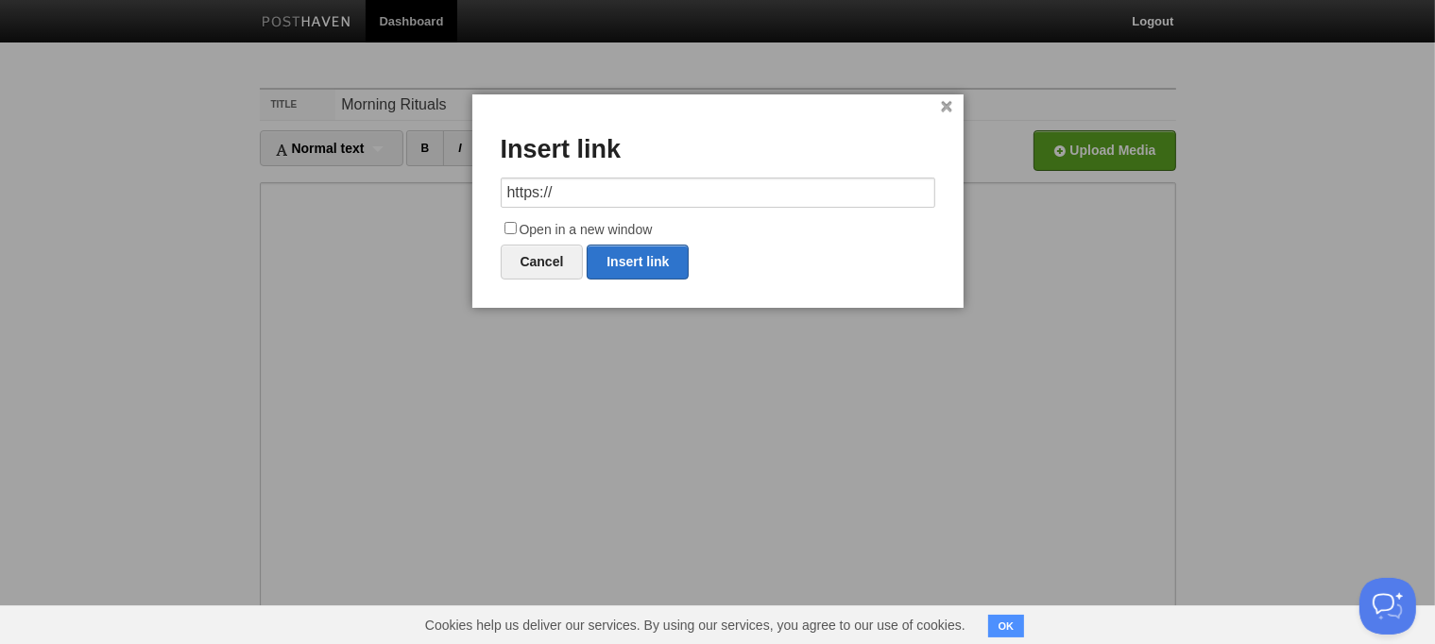
drag, startPoint x: 564, startPoint y: 197, endPoint x: 472, endPoint y: 197, distance: 92.6
click at [472, 197] on div "× Insert link https:// Open in a new window Cancel Insert link" at bounding box center [717, 201] width 491 height 214
click at [663, 257] on link "Insert link" at bounding box center [638, 262] width 102 height 35
type input "https://"
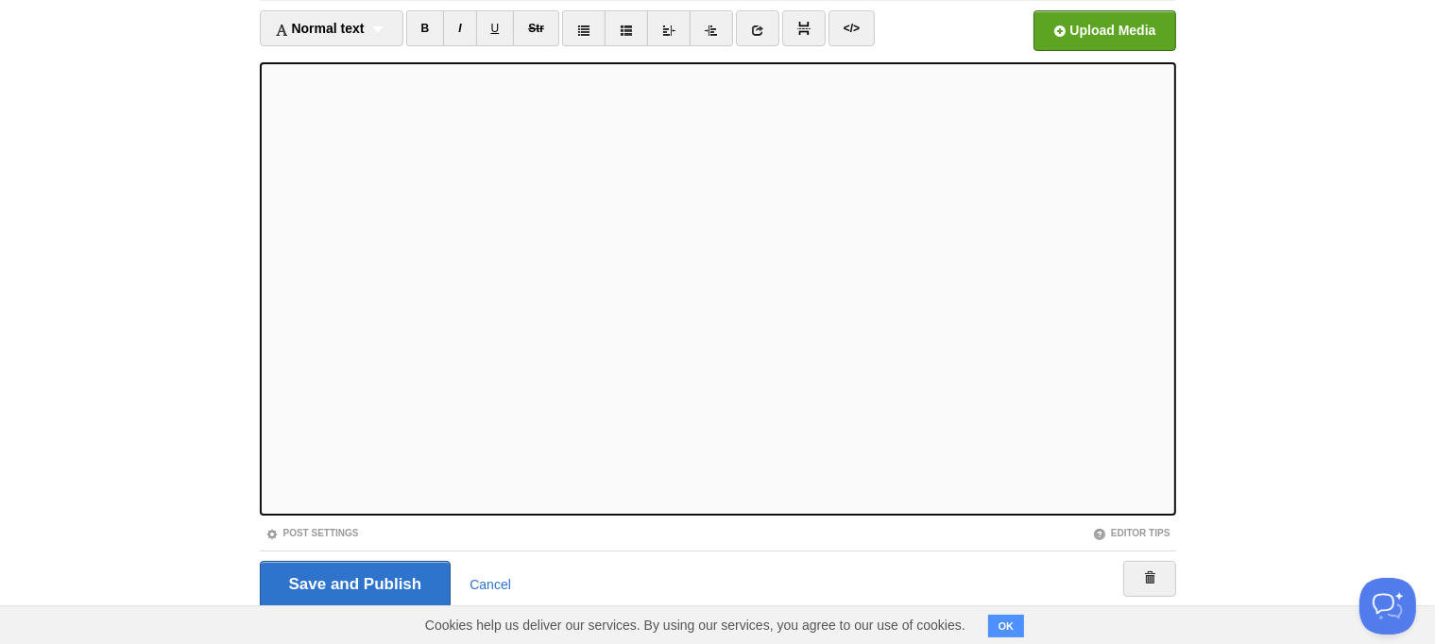
scroll to position [125, 0]
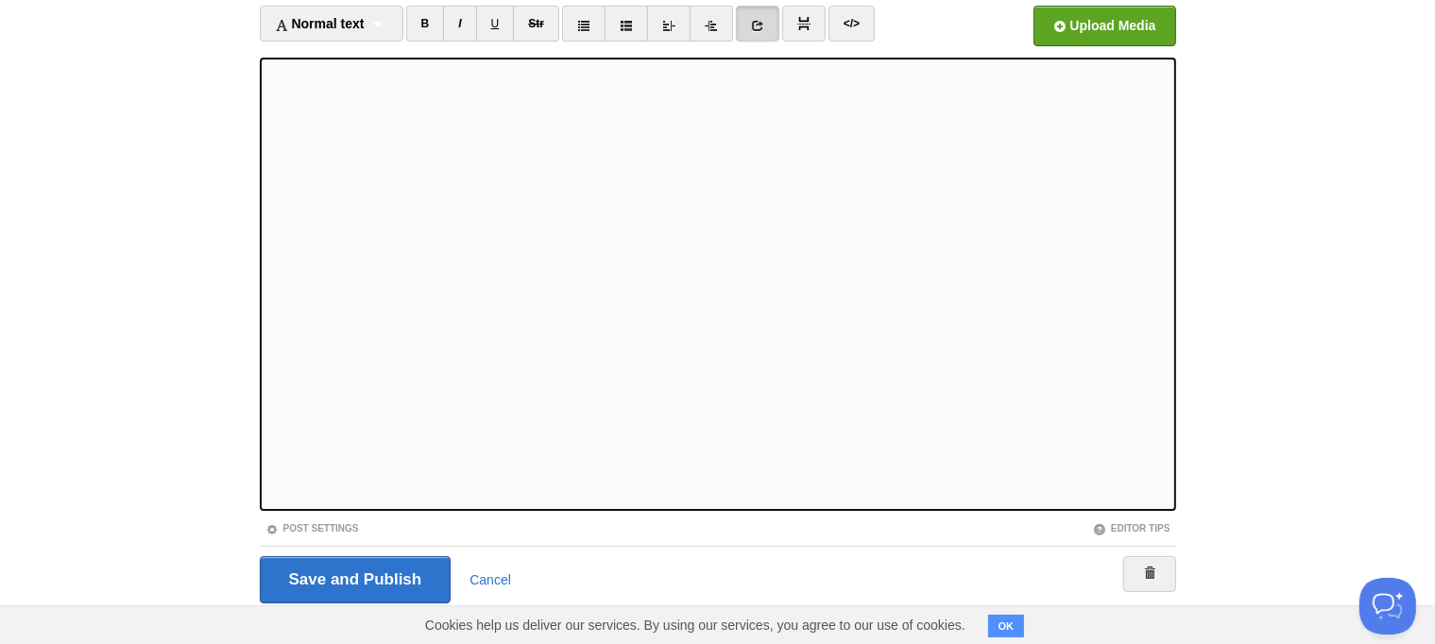
click at [756, 24] on icon at bounding box center [757, 25] width 13 height 13
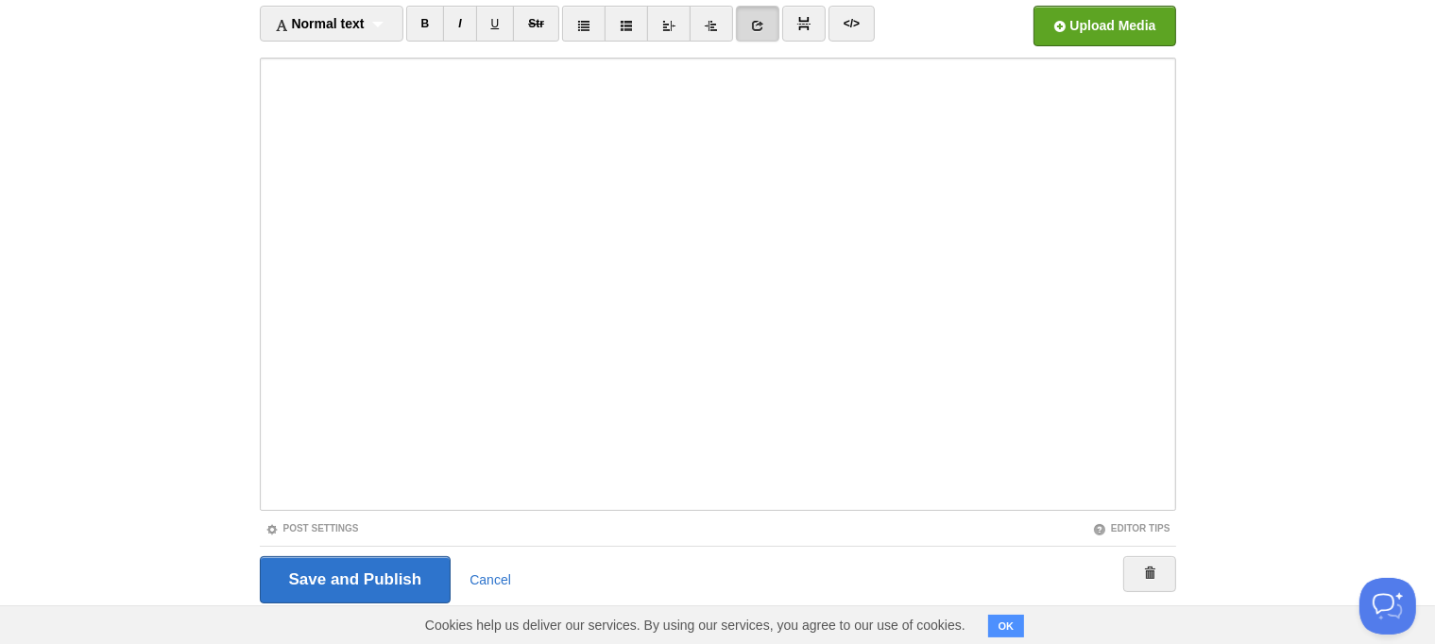
scroll to position [0, 0]
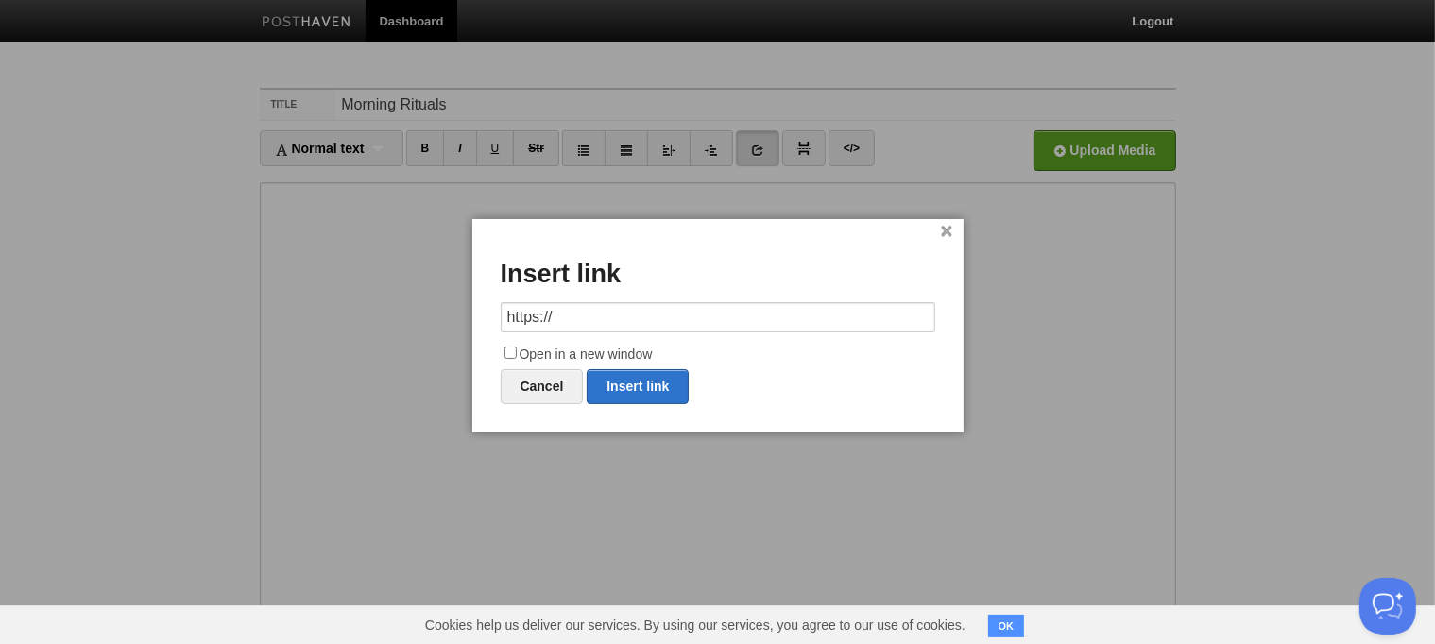
drag, startPoint x: 568, startPoint y: 321, endPoint x: 455, endPoint y: 338, distance: 113.7
click at [455, 338] on body "Dashboard Logout Your Sites Apple Class 2025-2026 Apple Class 23-24 Apple Class…" at bounding box center [717, 399] width 1435 height 799
click at [635, 382] on link "Insert link" at bounding box center [638, 386] width 102 height 35
type input "https://"
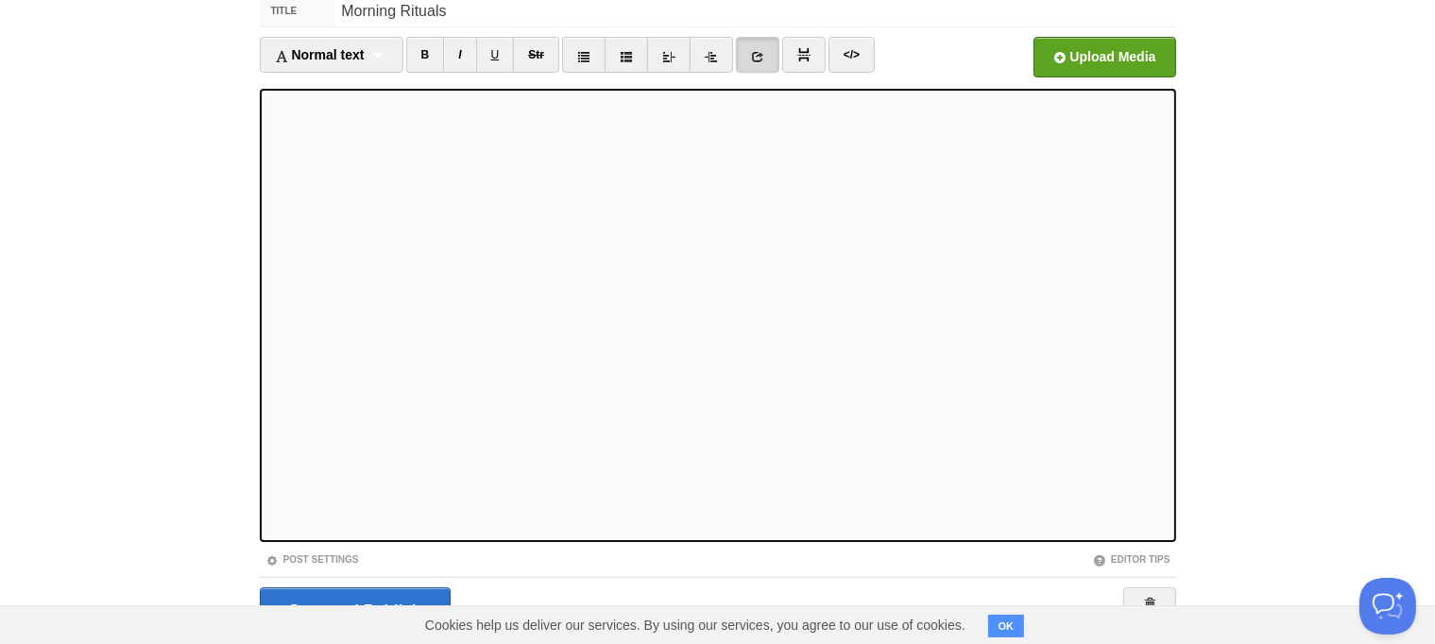
scroll to position [91, 0]
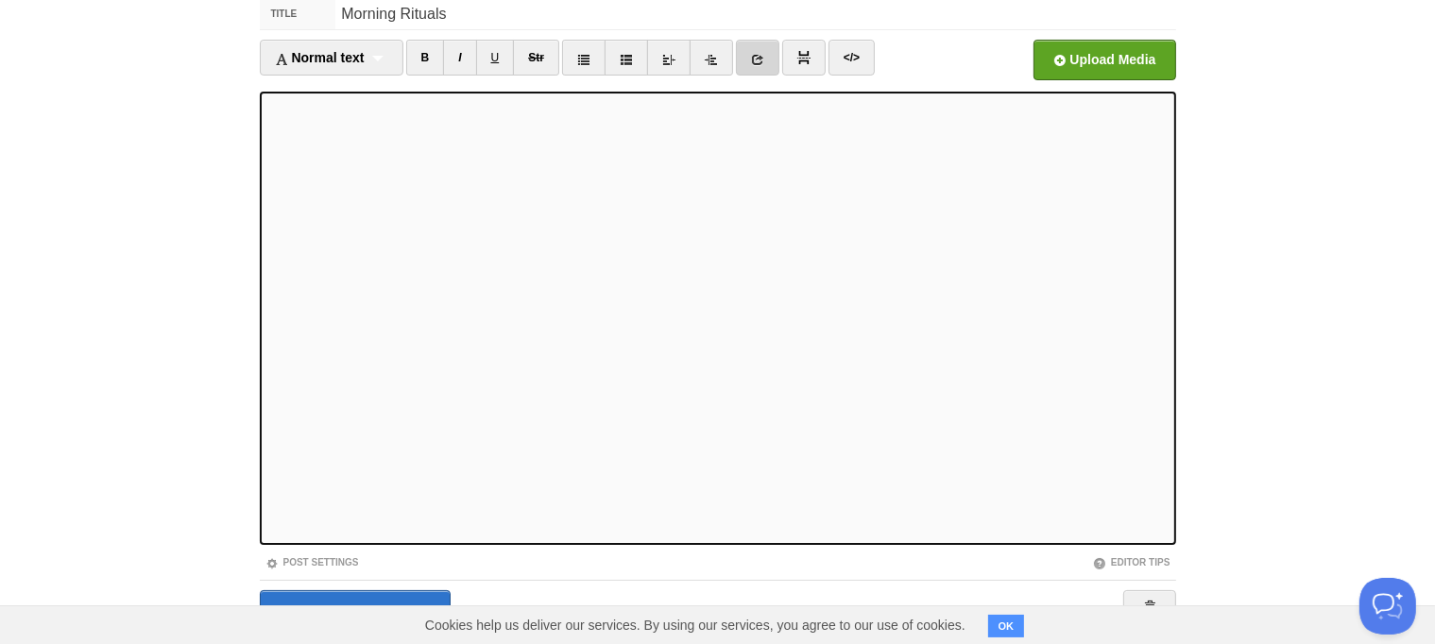
click at [760, 55] on icon at bounding box center [757, 59] width 13 height 13
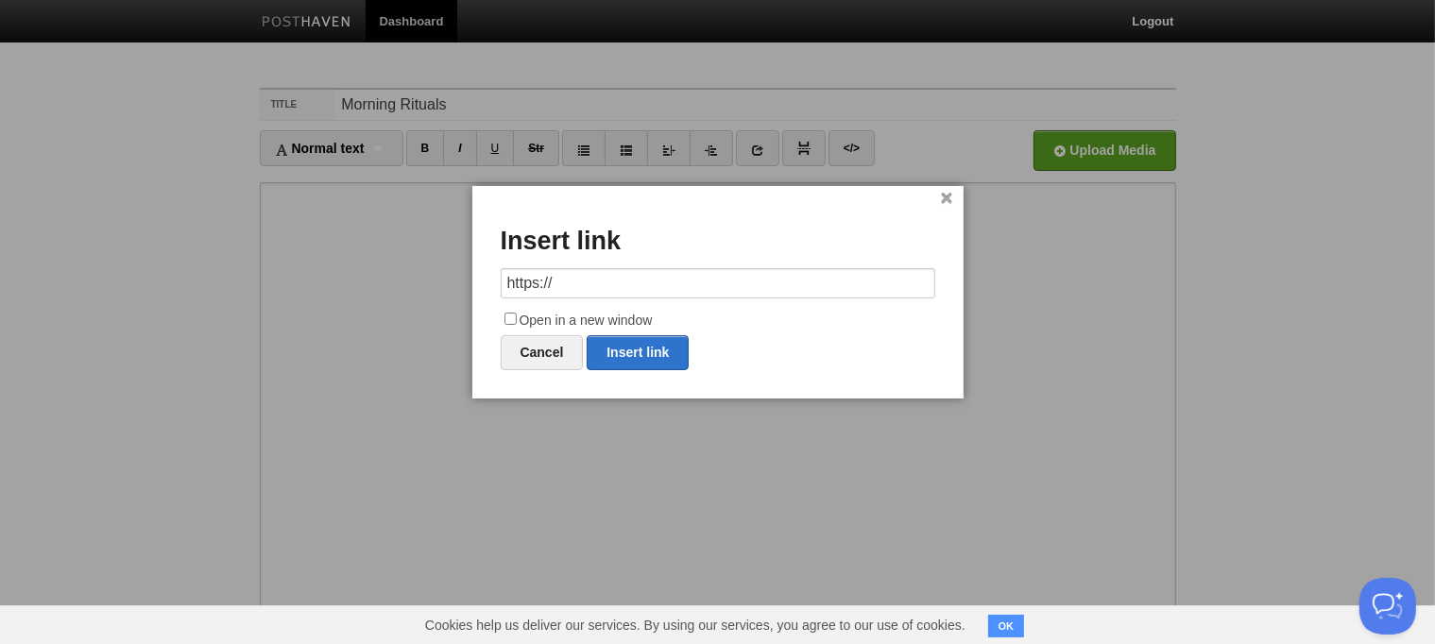
drag, startPoint x: 592, startPoint y: 281, endPoint x: 455, endPoint y: 283, distance: 136.1
click at [455, 283] on body "Dashboard Logout Your Sites Apple Class 2025-2026 Apple Class 23-24 Apple Class…" at bounding box center [717, 399] width 1435 height 799
click at [658, 349] on link "Insert link" at bounding box center [638, 352] width 102 height 35
type input "https://"
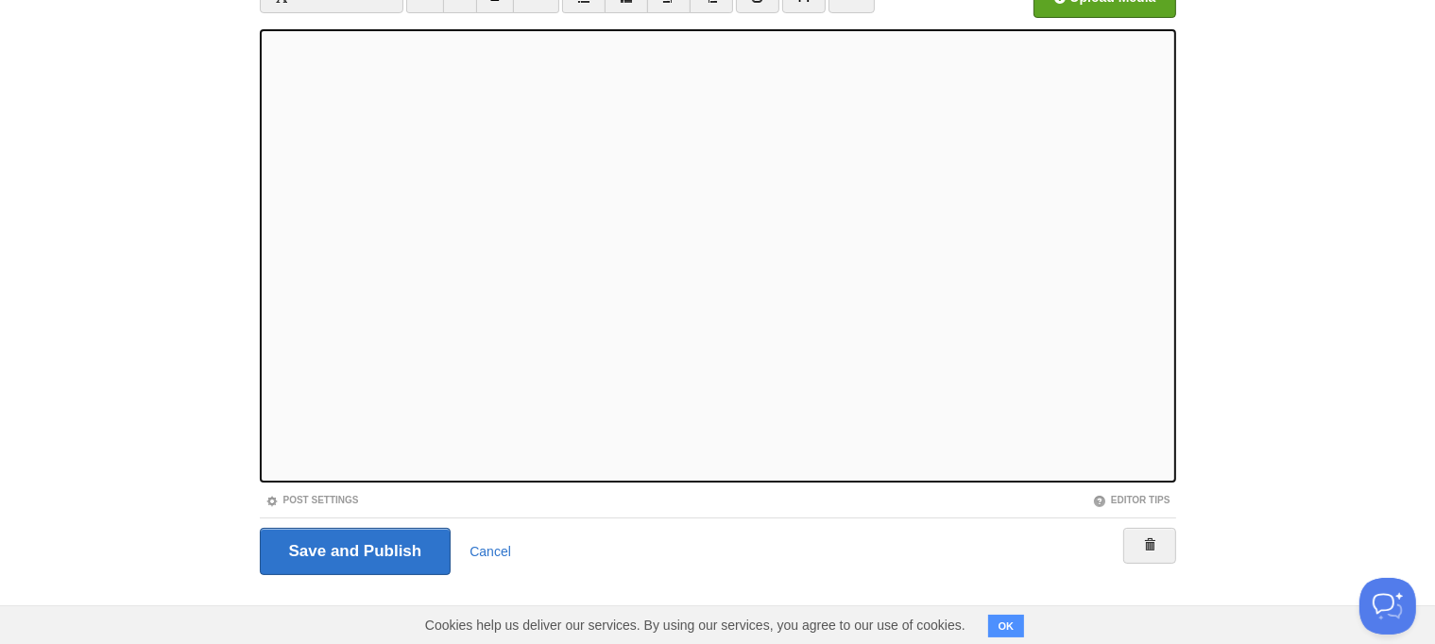
scroll to position [152, 0]
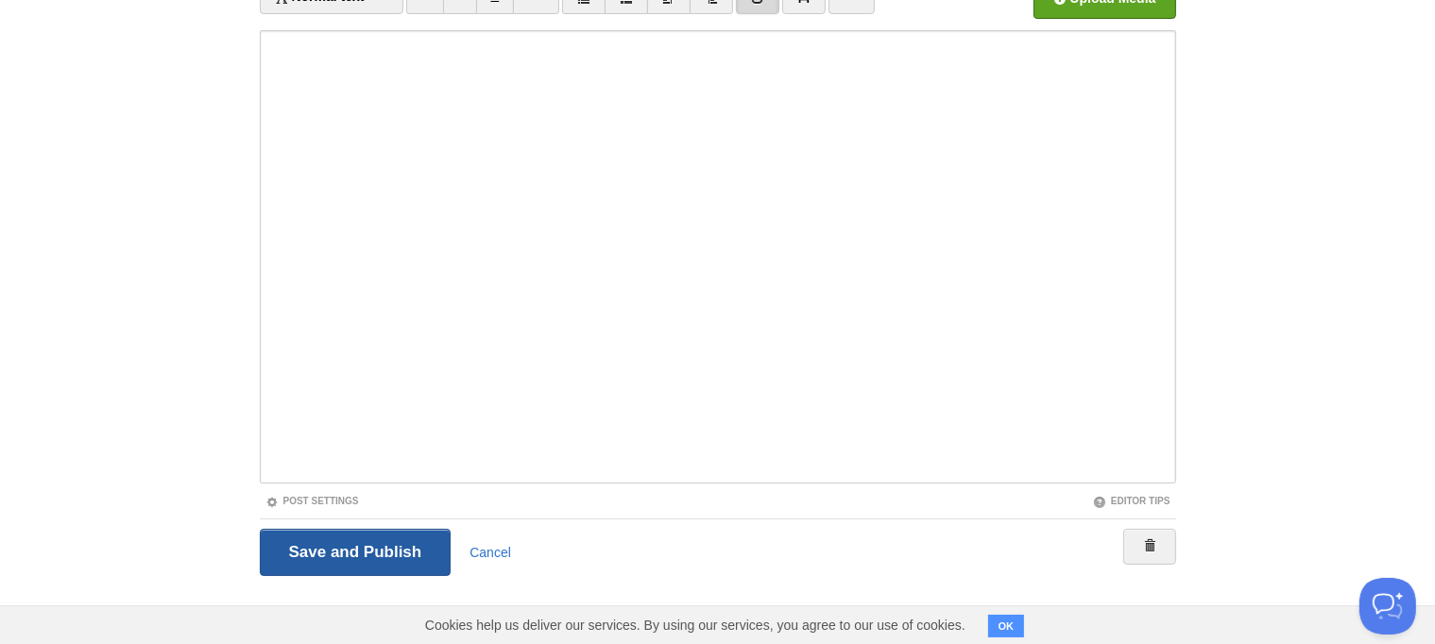
click at [386, 553] on input "Save and Publish" at bounding box center [356, 552] width 192 height 47
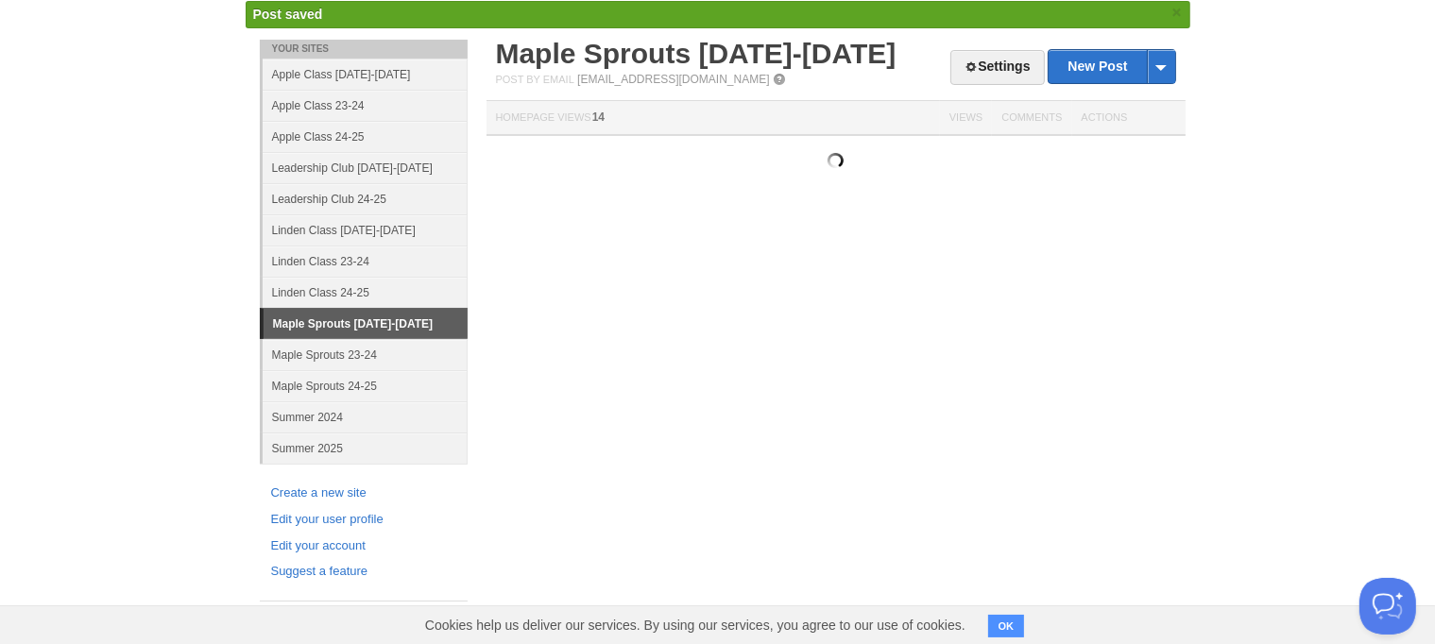
scroll to position [67, 0]
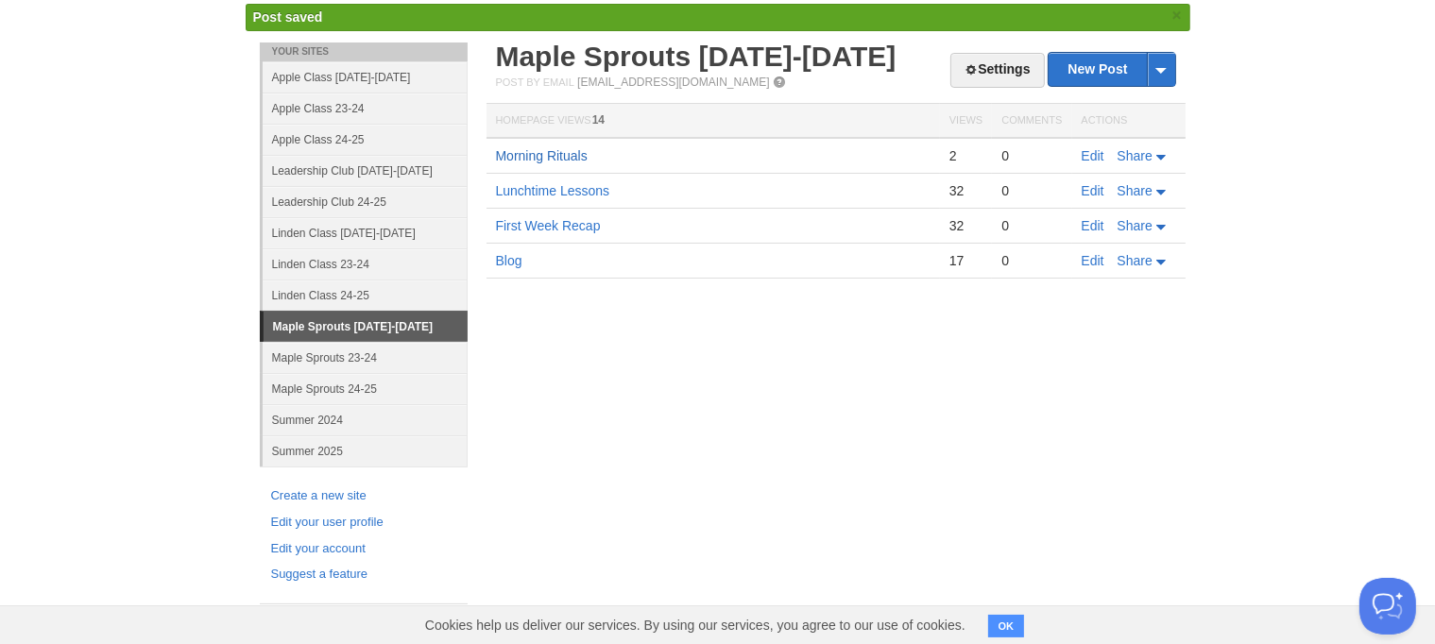
click at [560, 155] on link "Morning Rituals" at bounding box center [542, 155] width 92 height 15
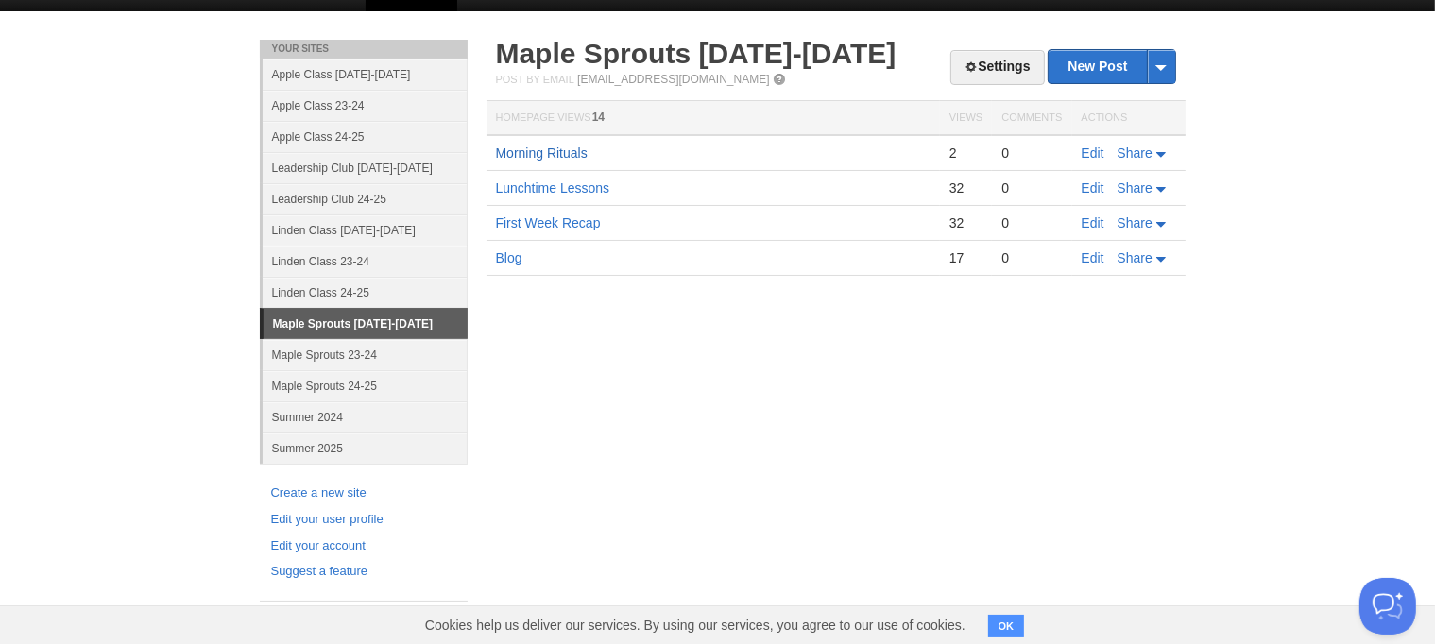
scroll to position [28, 0]
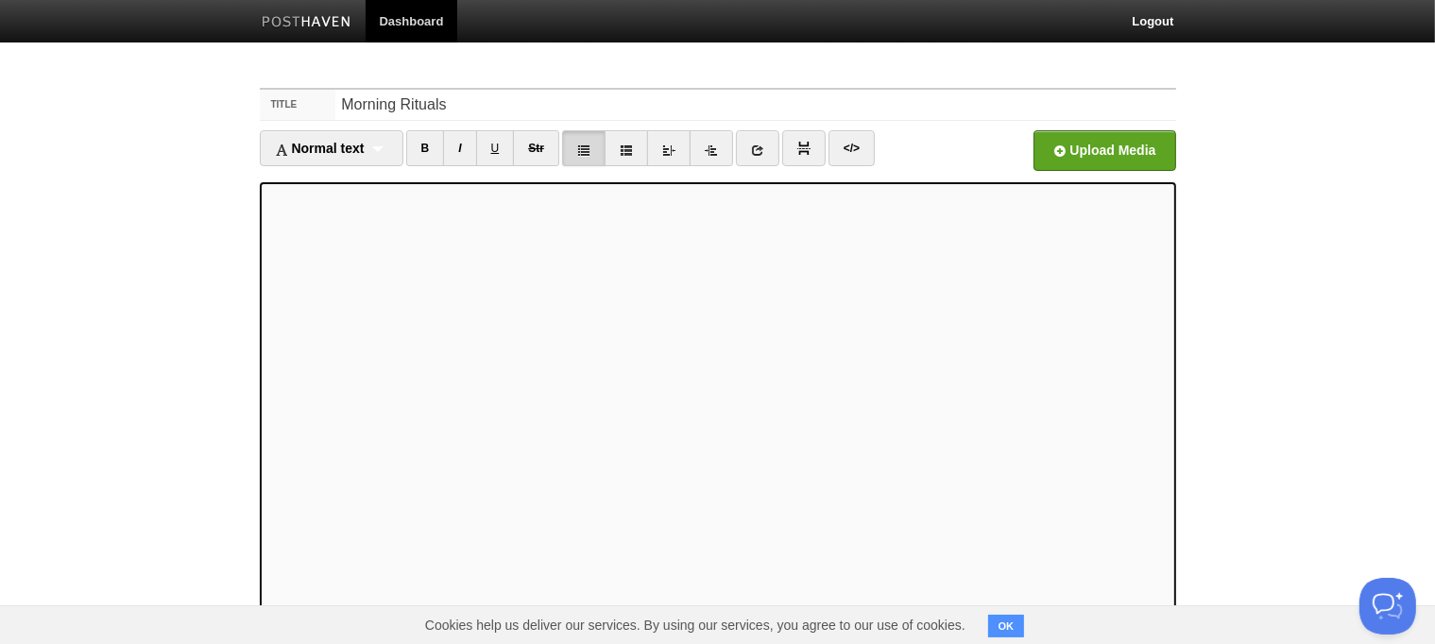
scroll to position [153, 0]
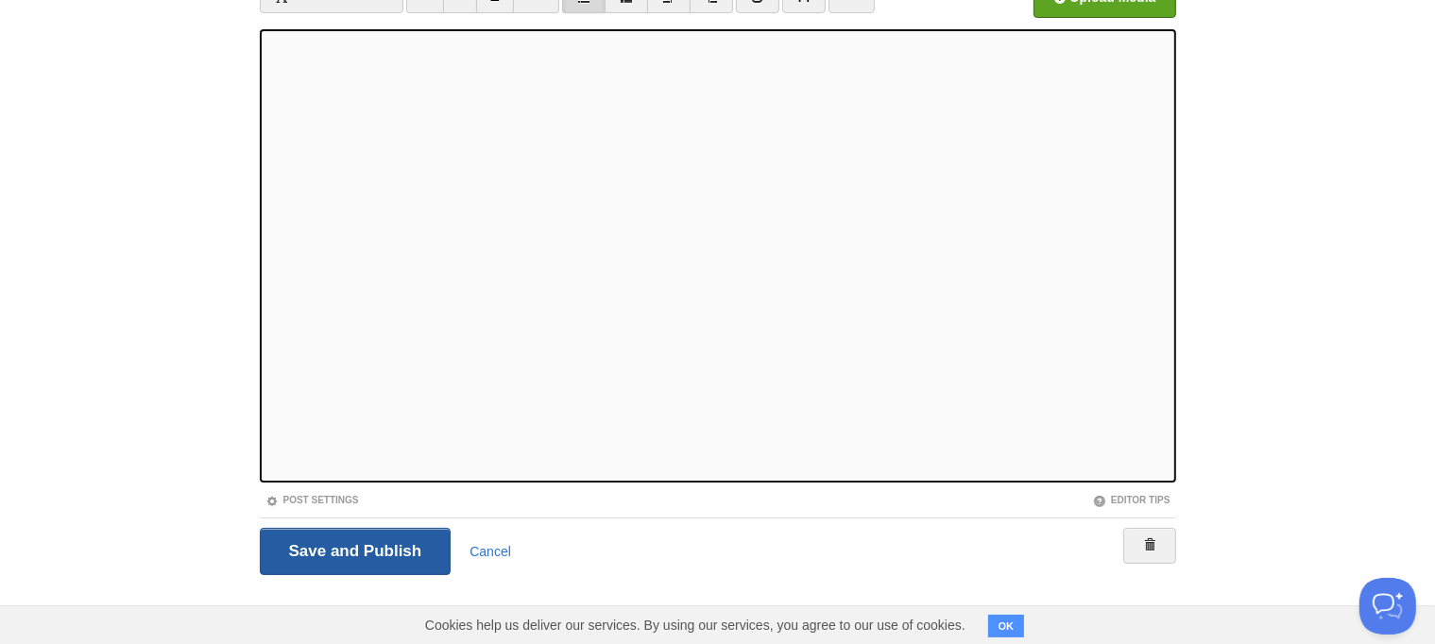
click at [365, 557] on input "Save and Publish" at bounding box center [356, 551] width 192 height 47
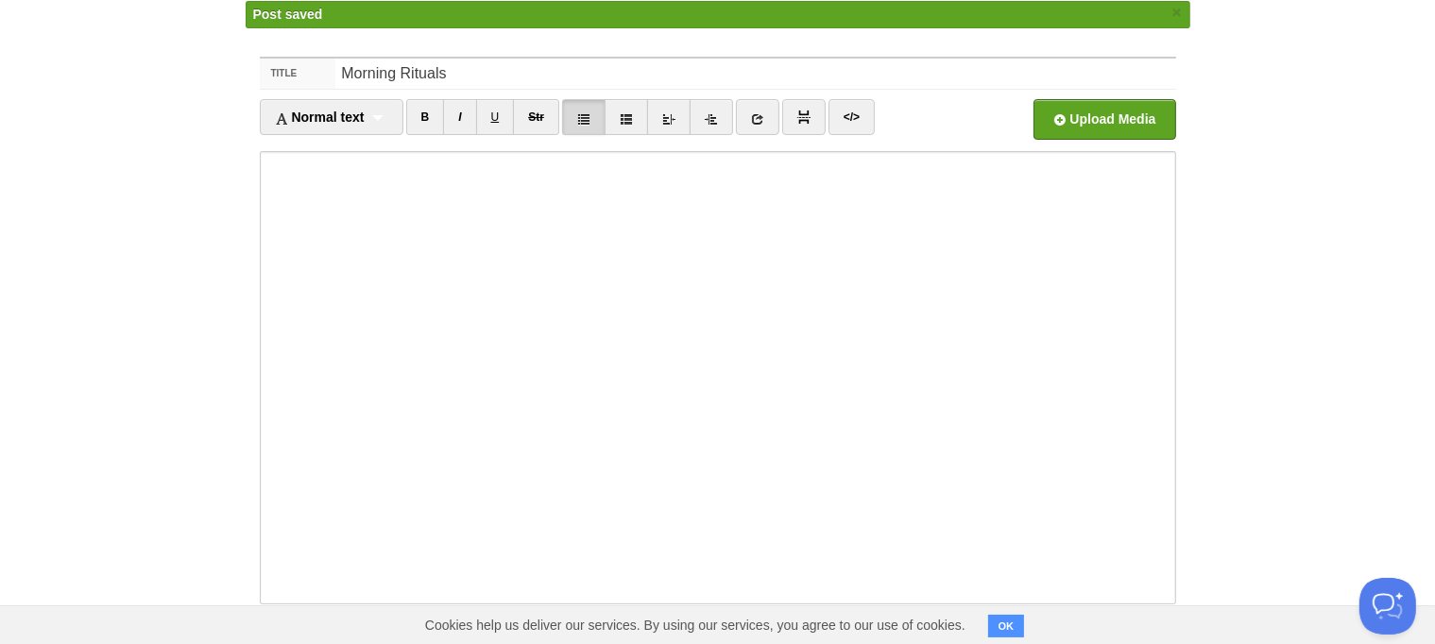
scroll to position [67, 0]
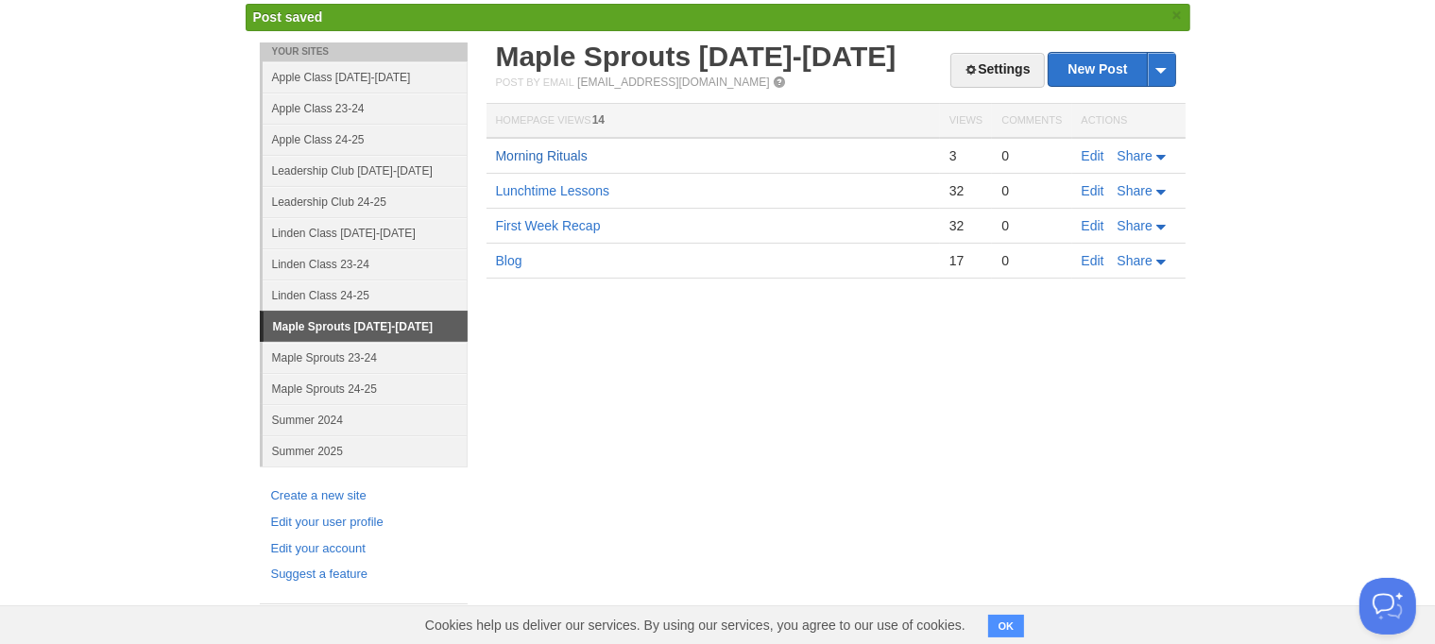
click at [561, 152] on link "Morning Rituals" at bounding box center [542, 155] width 92 height 15
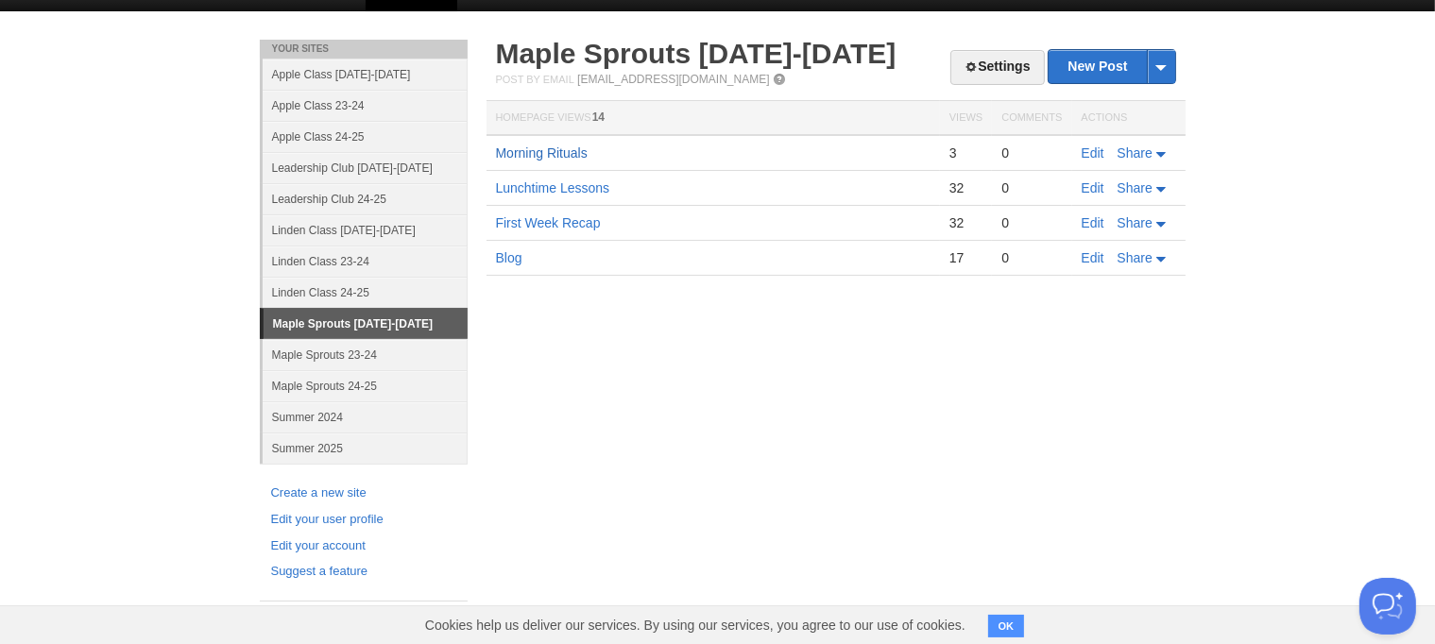
scroll to position [28, 0]
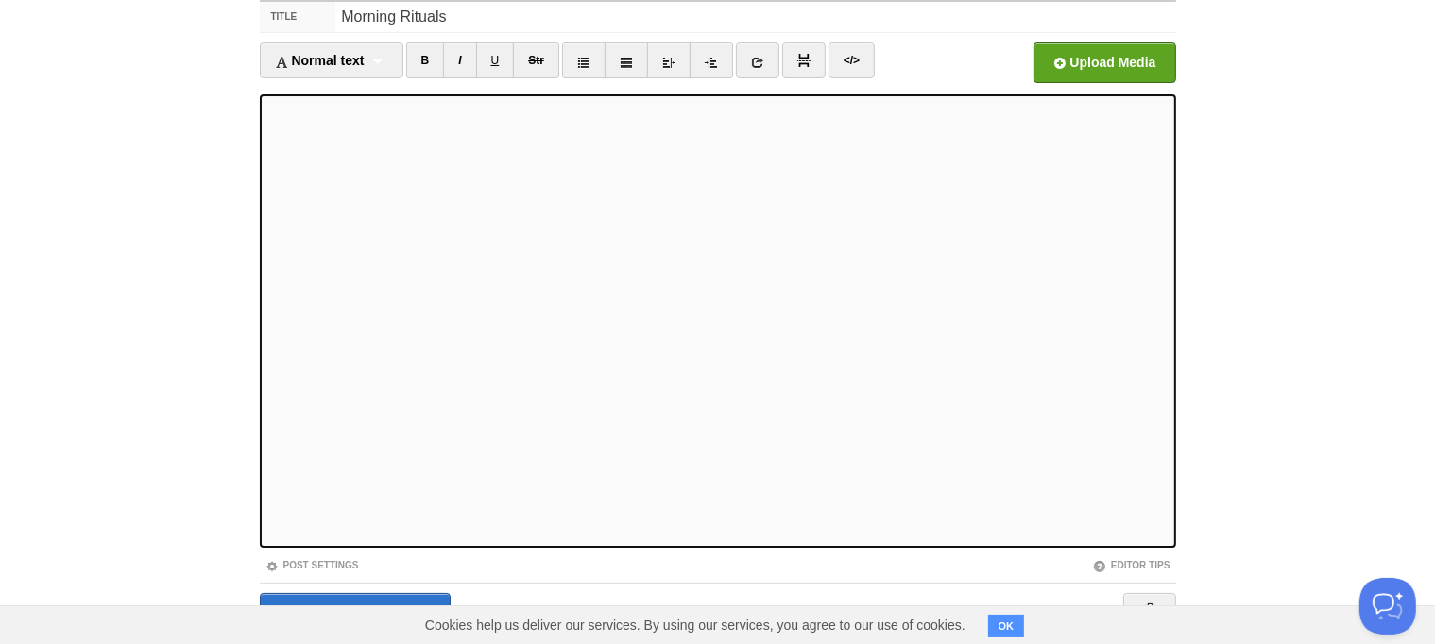
scroll to position [153, 0]
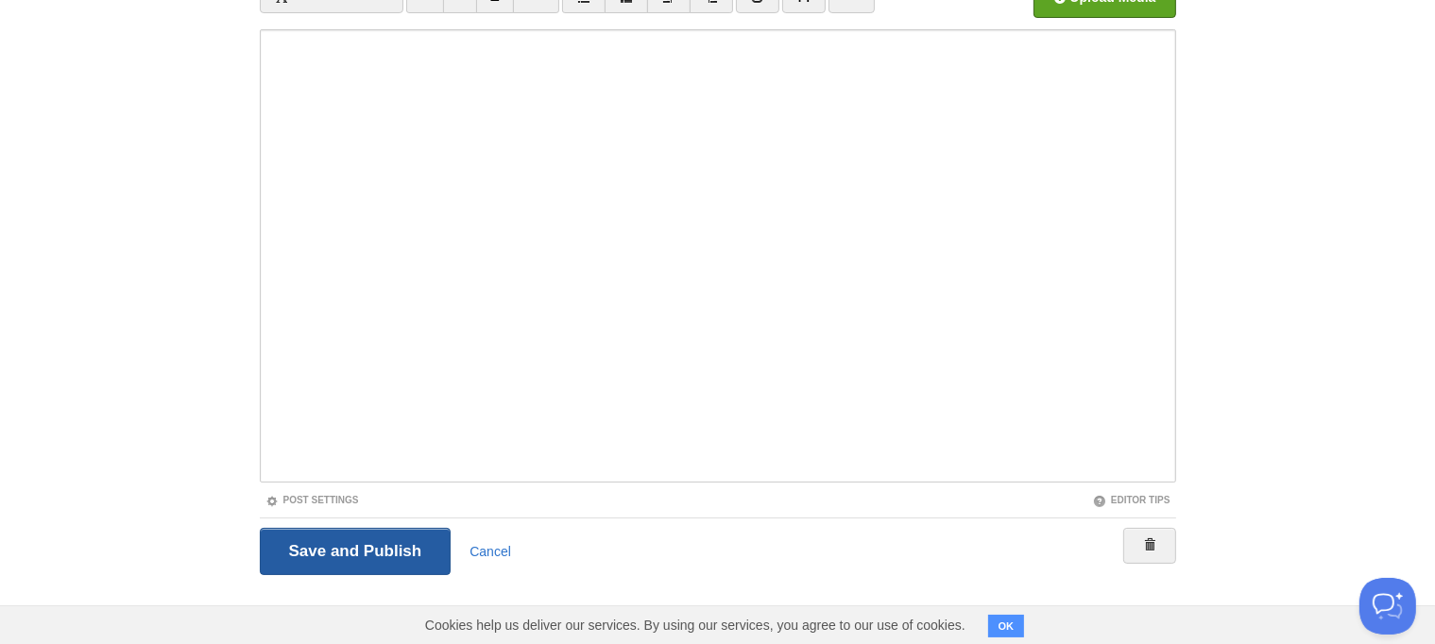
click at [326, 557] on input "Save and Publish" at bounding box center [356, 551] width 192 height 47
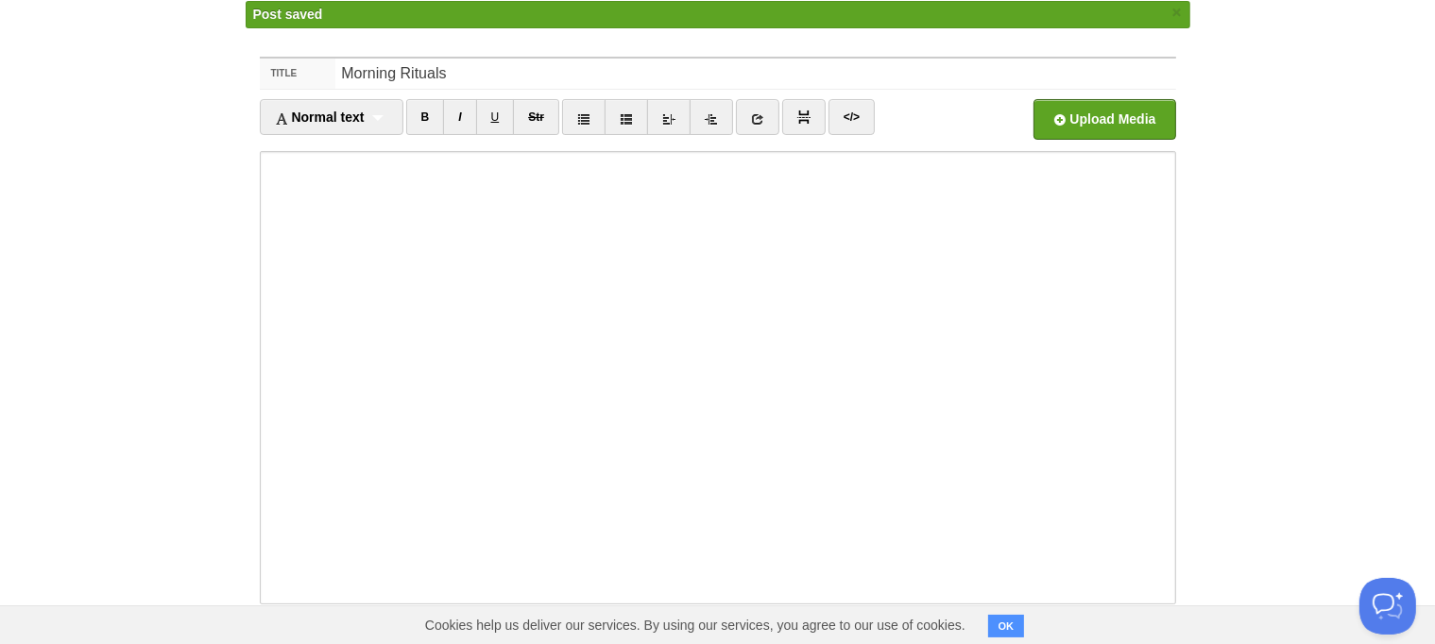
scroll to position [67, 0]
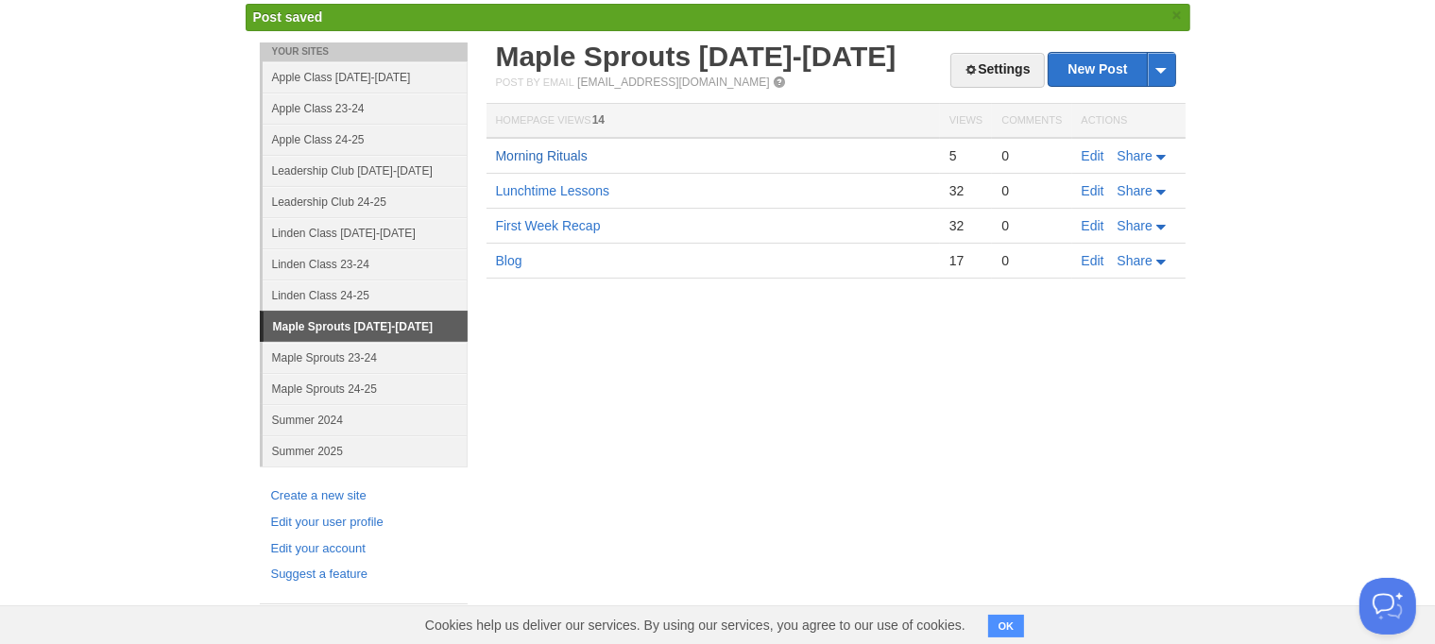
click at [547, 153] on link "Morning Rituals" at bounding box center [542, 155] width 92 height 15
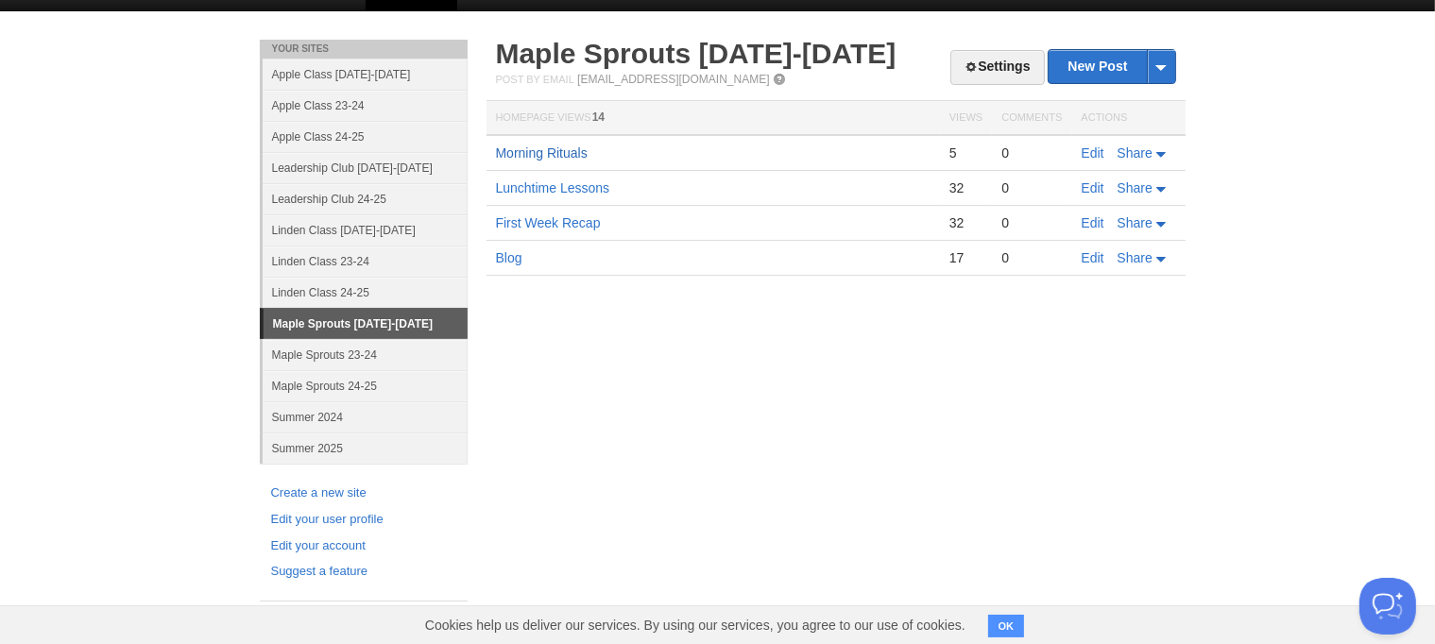
scroll to position [28, 0]
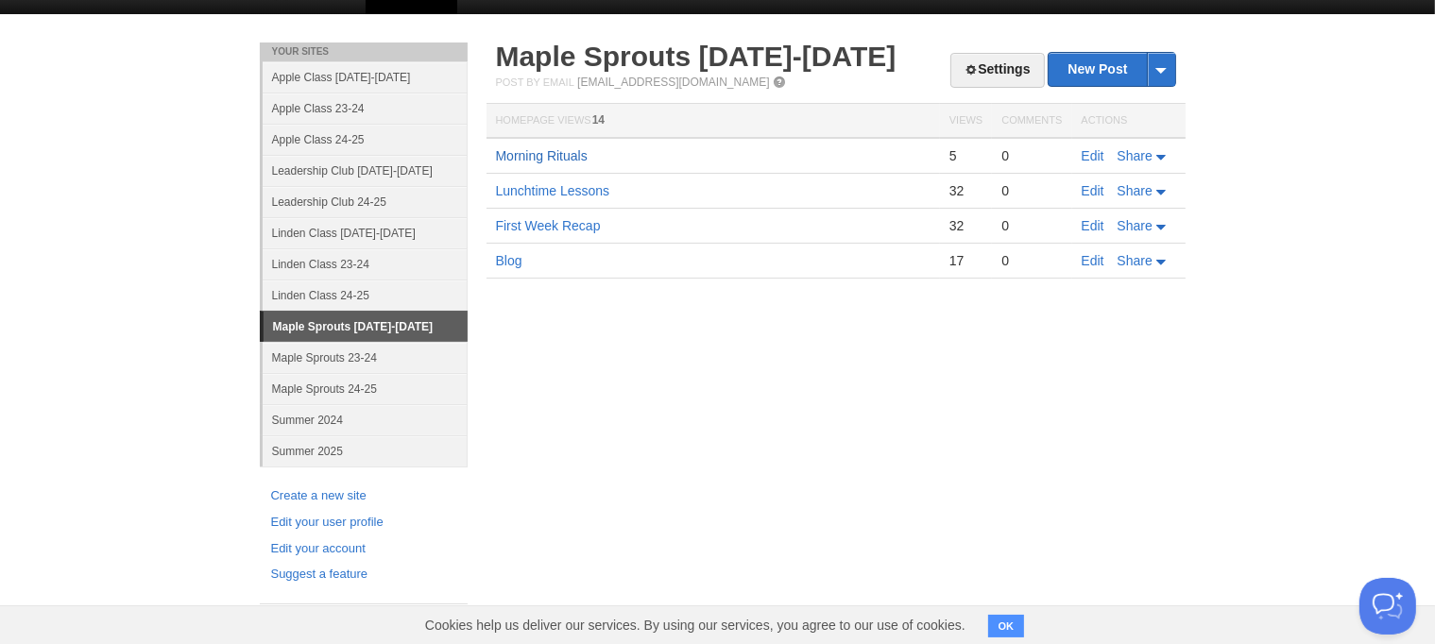
click at [566, 162] on link "Morning Rituals" at bounding box center [542, 155] width 92 height 15
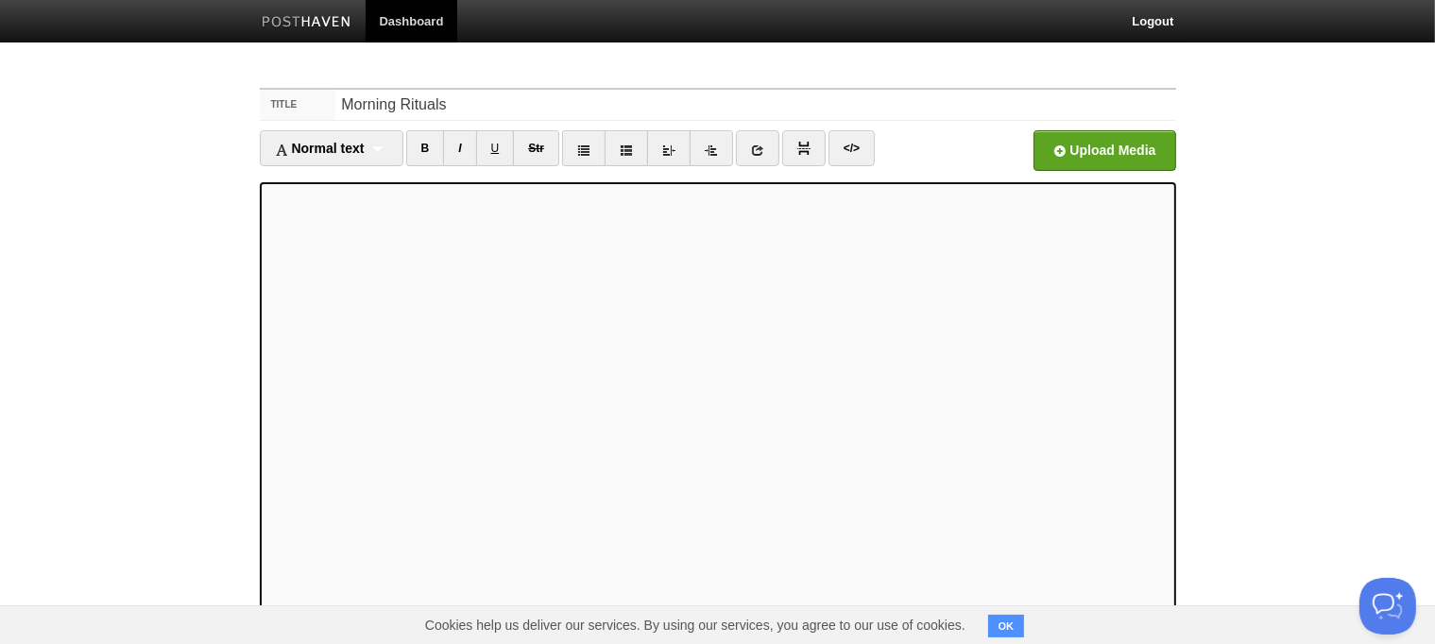
scroll to position [153, 0]
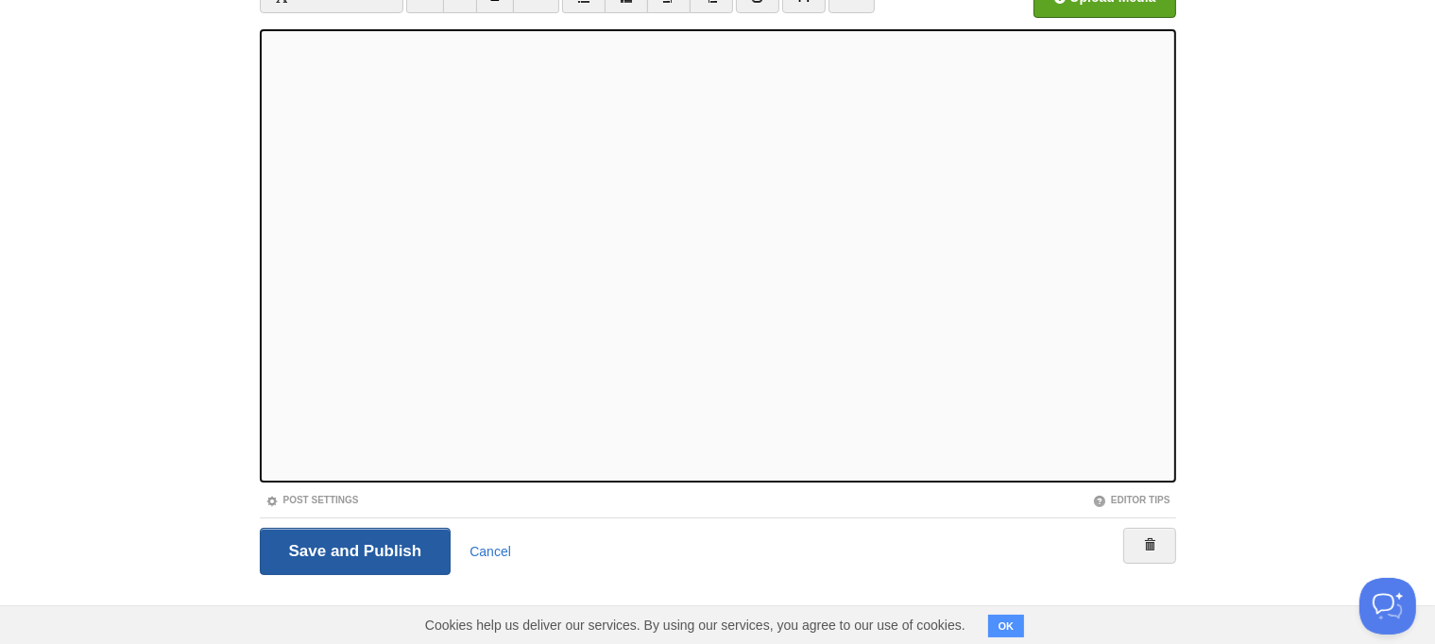
click at [338, 549] on input "Save and Publish" at bounding box center [356, 551] width 192 height 47
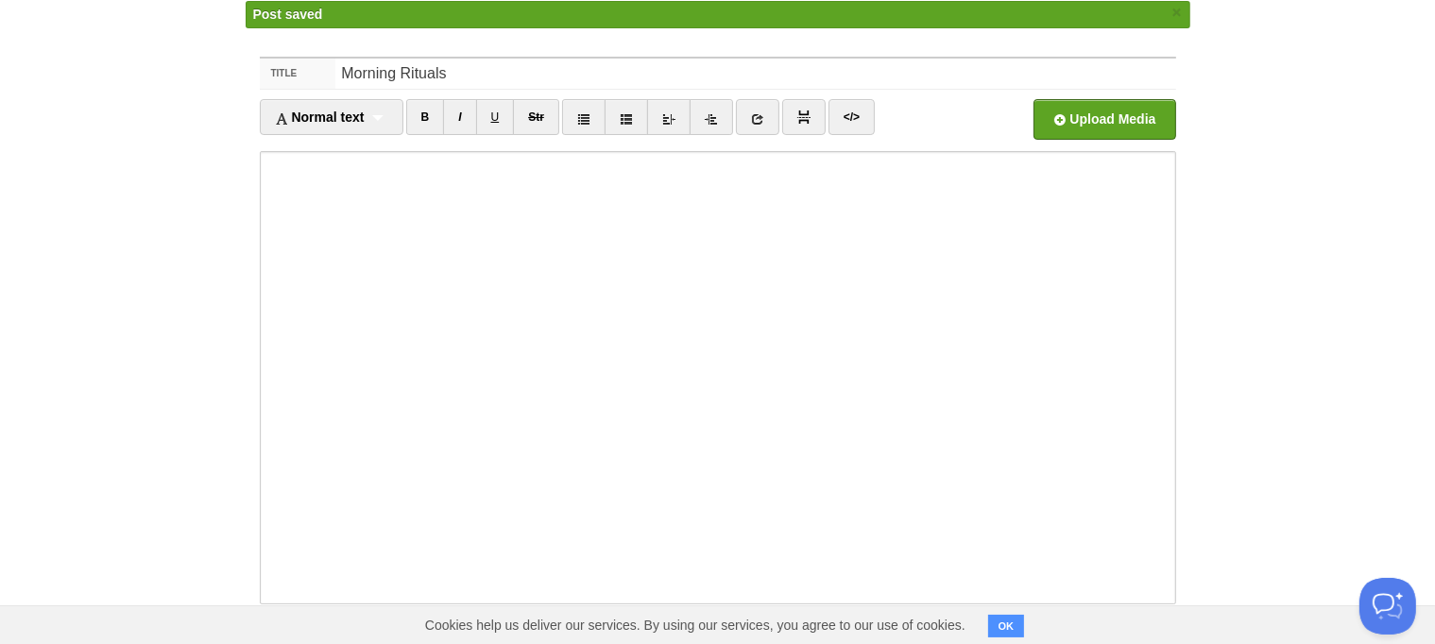
scroll to position [67, 0]
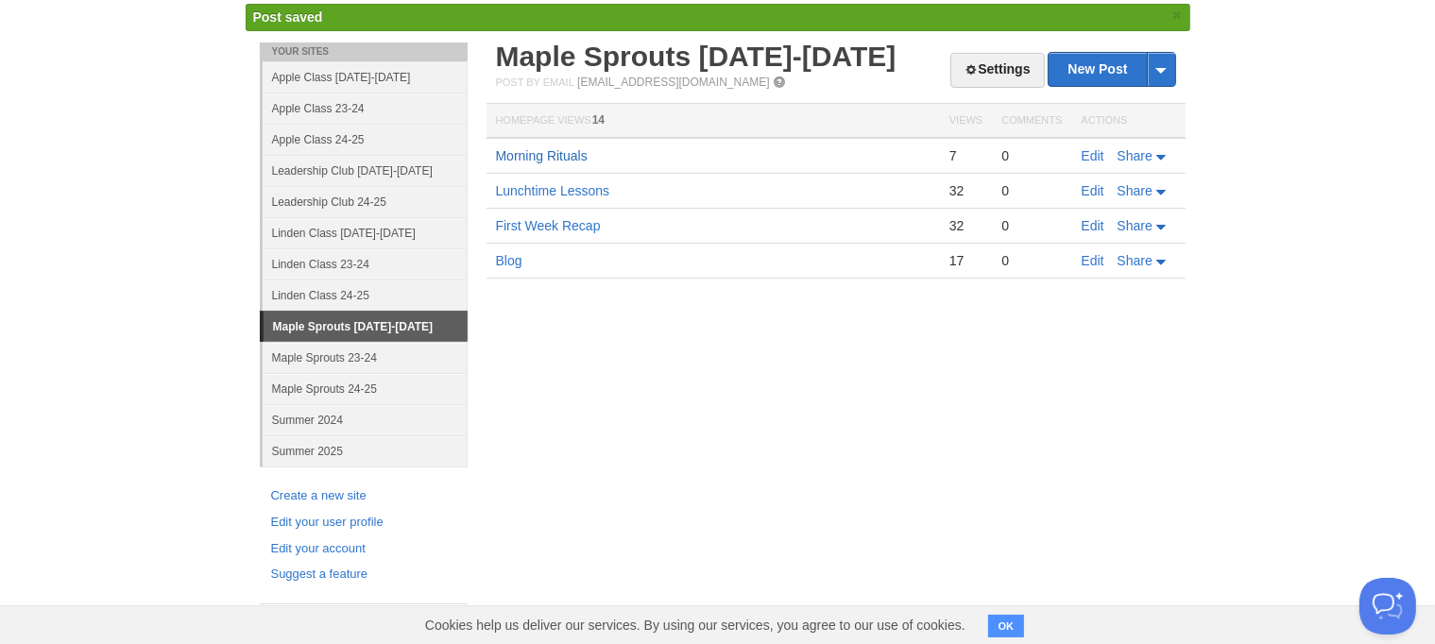
click at [541, 153] on link "Morning Rituals" at bounding box center [542, 155] width 92 height 15
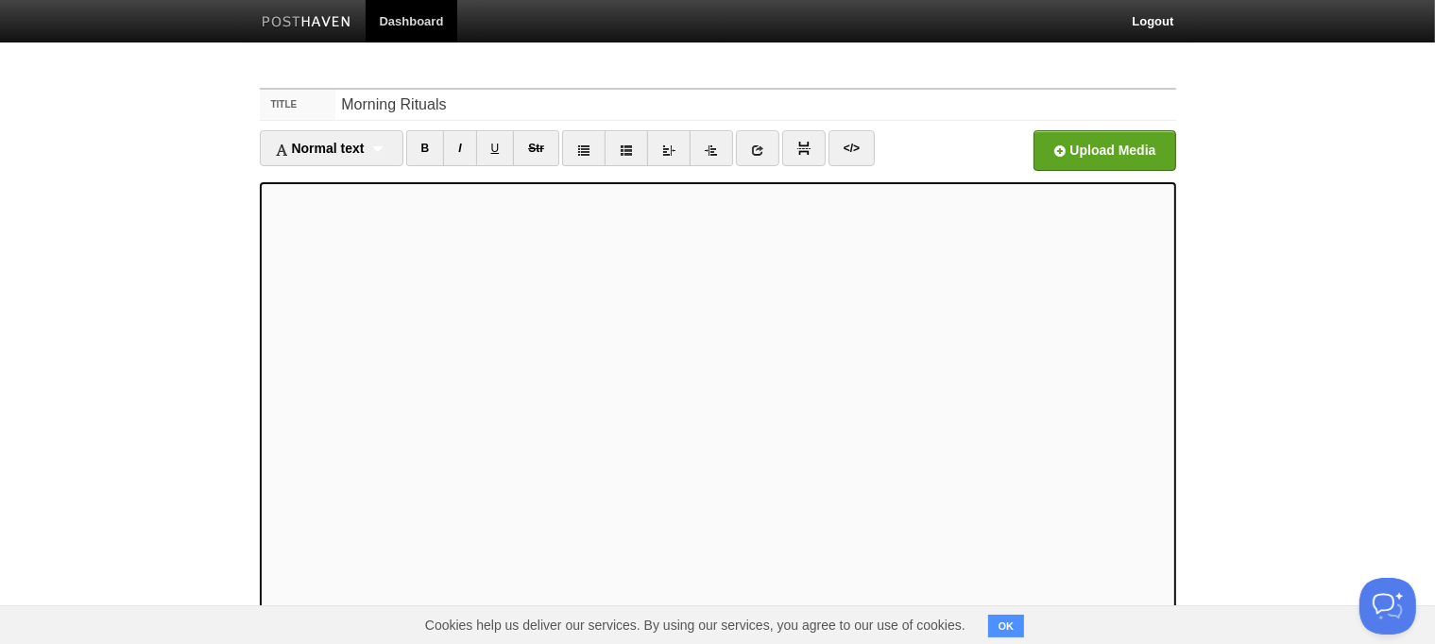
scroll to position [153, 0]
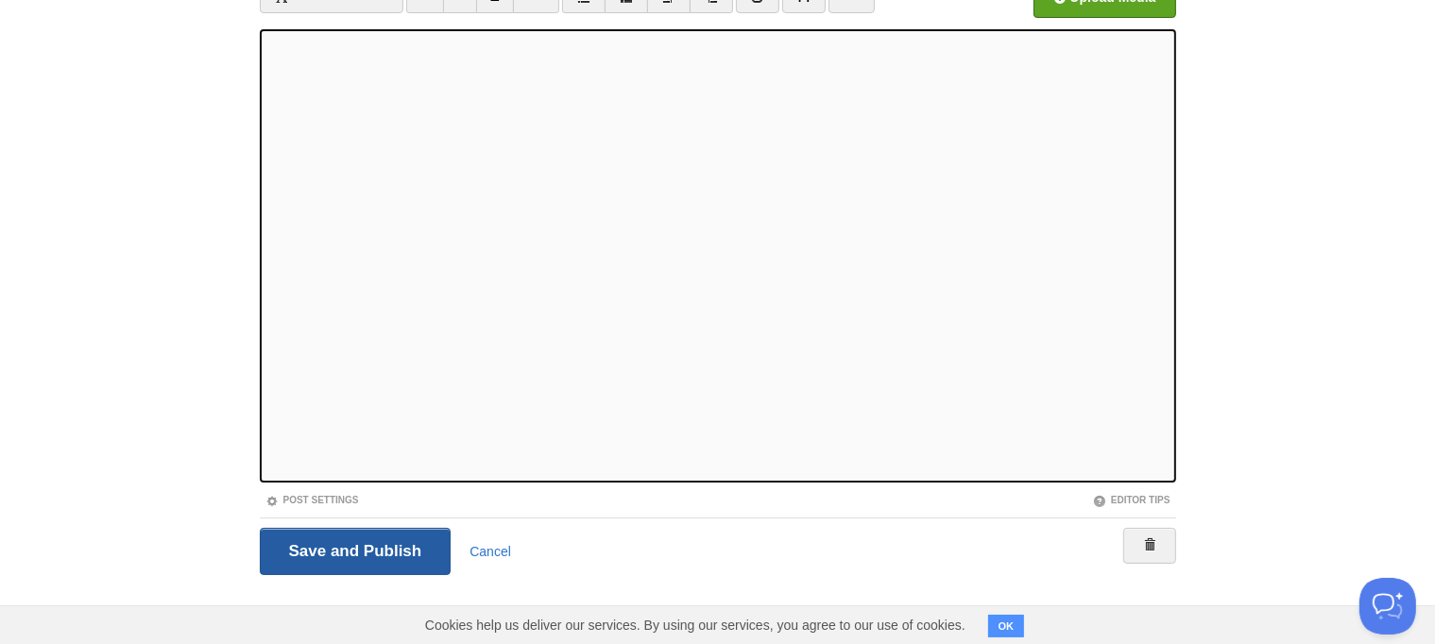
click at [331, 552] on input "Save and Publish" at bounding box center [356, 551] width 192 height 47
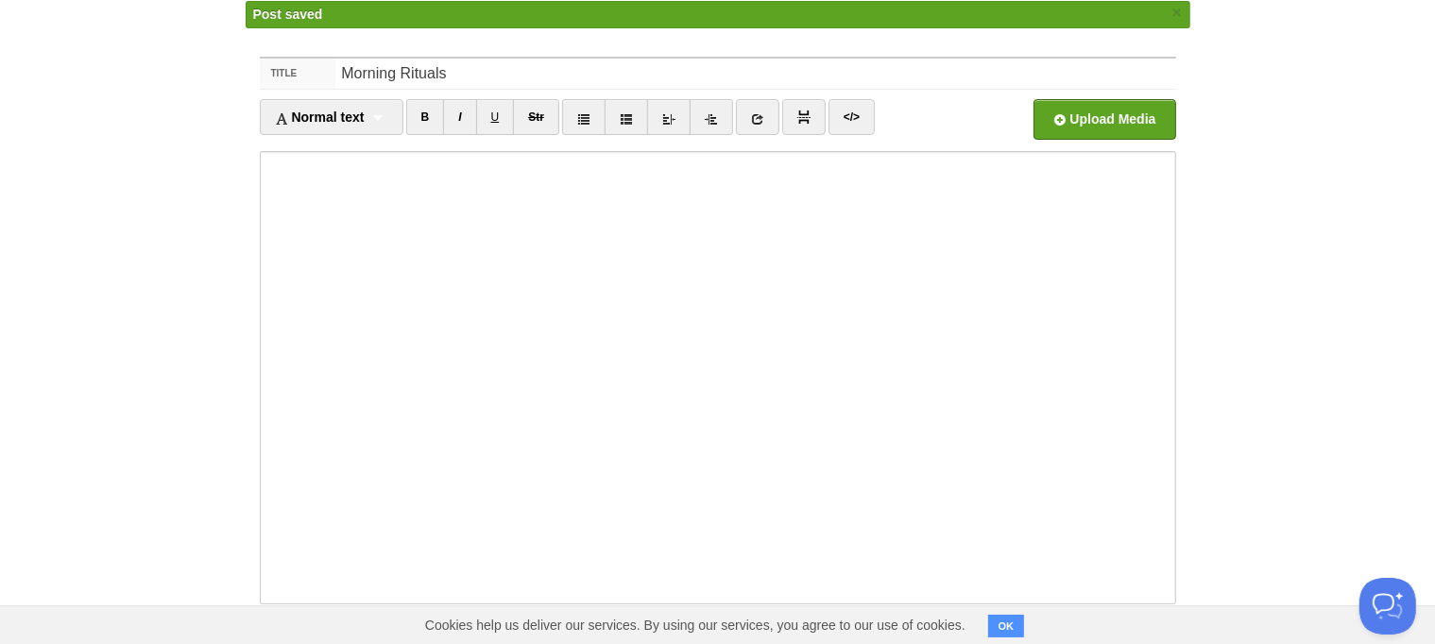
scroll to position [67, 0]
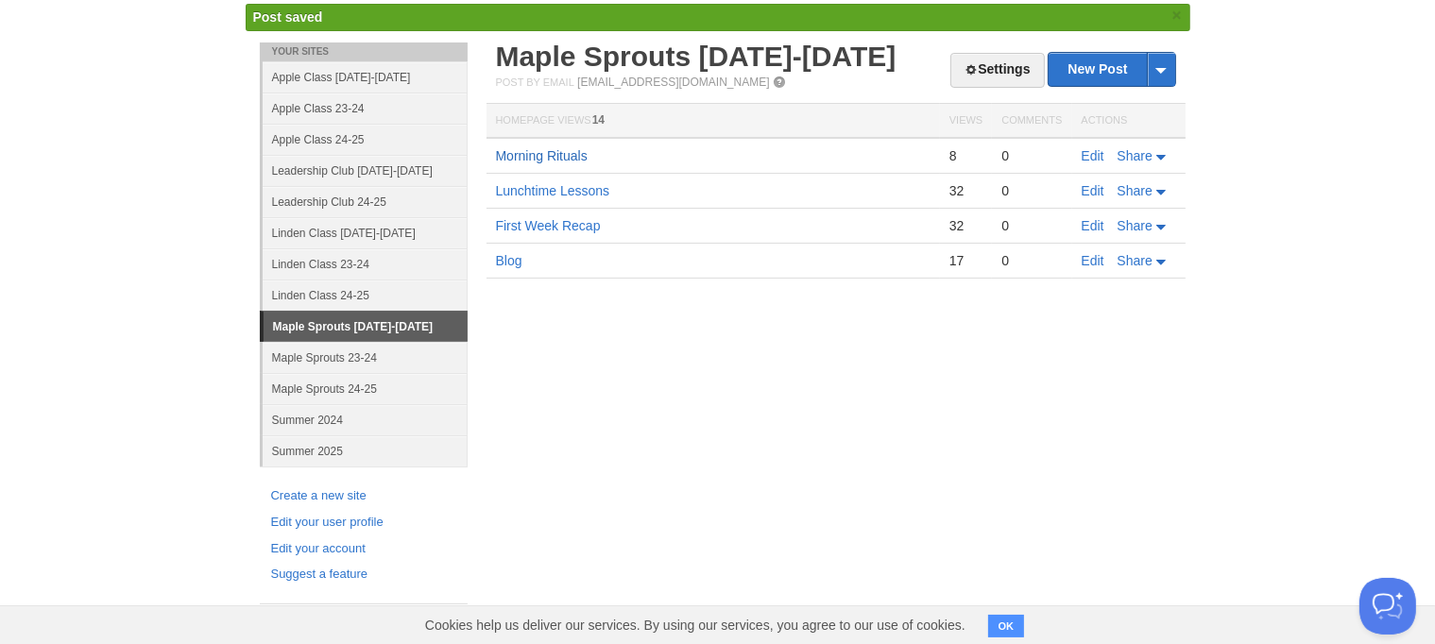
click at [511, 148] on link "Morning Rituals" at bounding box center [542, 155] width 92 height 15
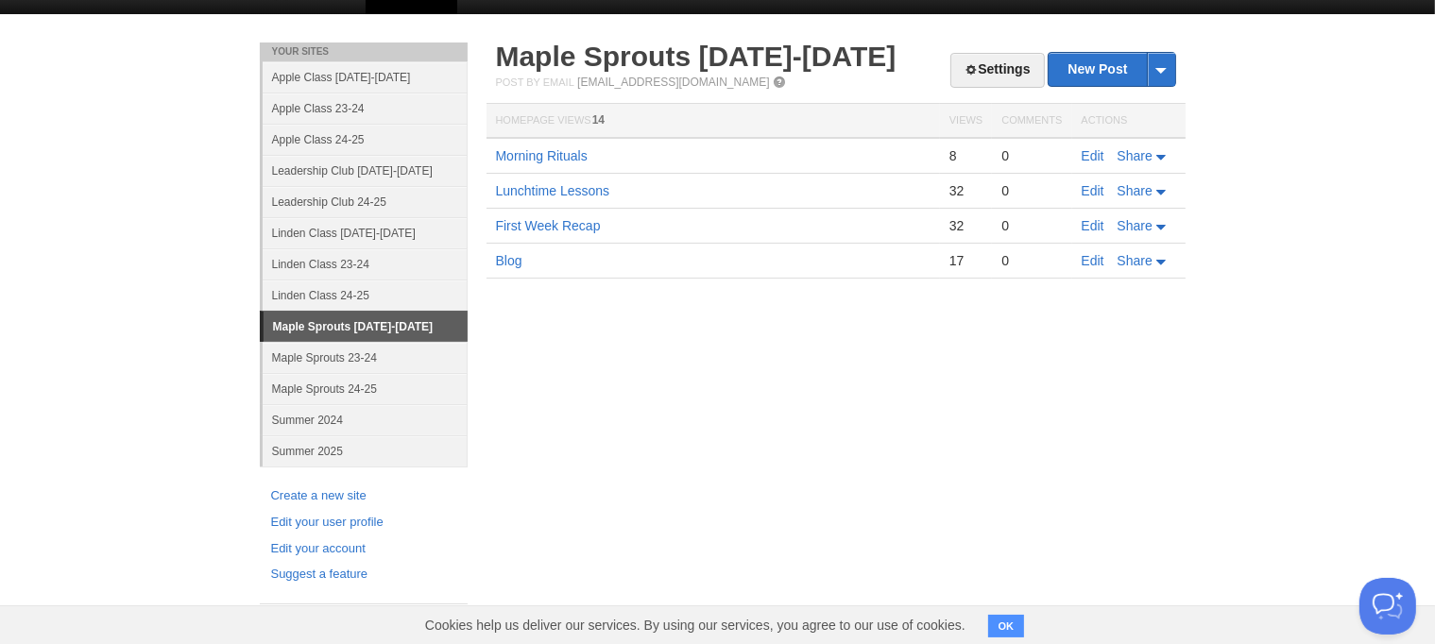
drag, startPoint x: 543, startPoint y: 163, endPoint x: 770, endPoint y: 577, distance: 471.9
click at [543, 163] on td "Morning Rituals" at bounding box center [714, 156] width 454 height 36
click at [540, 157] on link "Morning Rituals" at bounding box center [542, 155] width 92 height 15
click at [588, 200] on td "Lunchtime Lessons" at bounding box center [714, 191] width 454 height 35
click at [586, 184] on link "Lunchtime Lessons" at bounding box center [553, 190] width 114 height 15
